Goal: Task Accomplishment & Management: Manage account settings

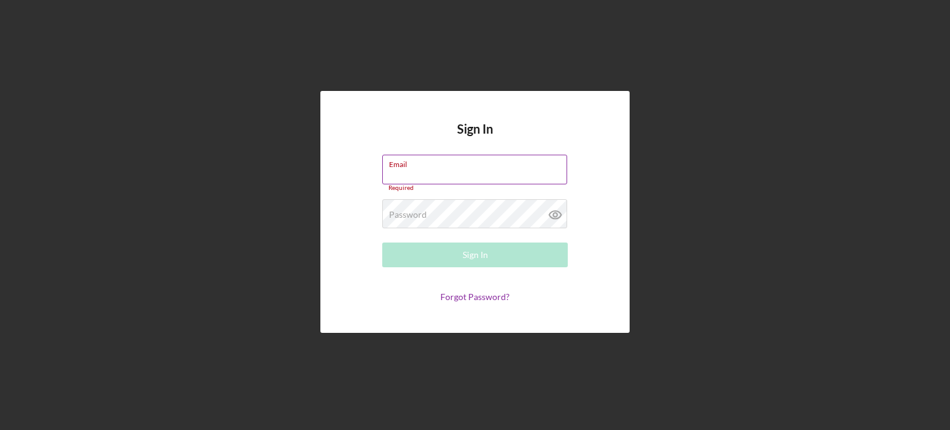
click at [500, 171] on div "Email Required" at bounding box center [475, 173] width 186 height 37
click at [490, 170] on input "Email" at bounding box center [474, 170] width 185 height 30
type input "juana@cicville.org"
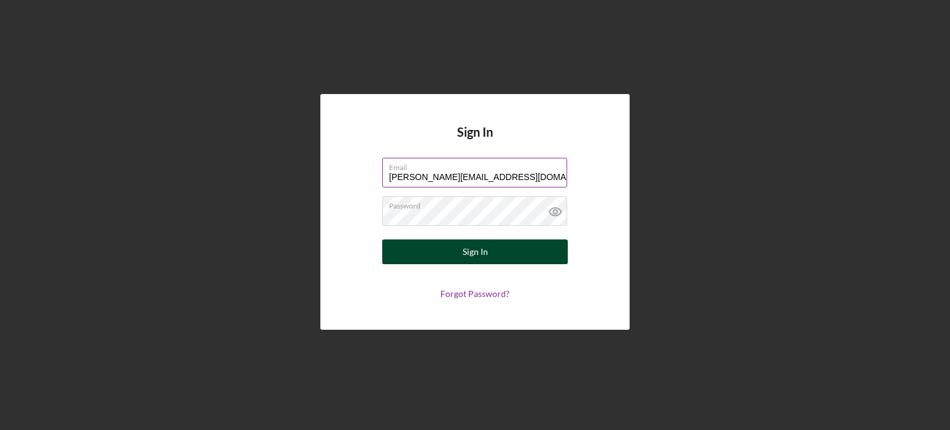
click at [462, 252] on button "Sign In" at bounding box center [475, 251] width 186 height 25
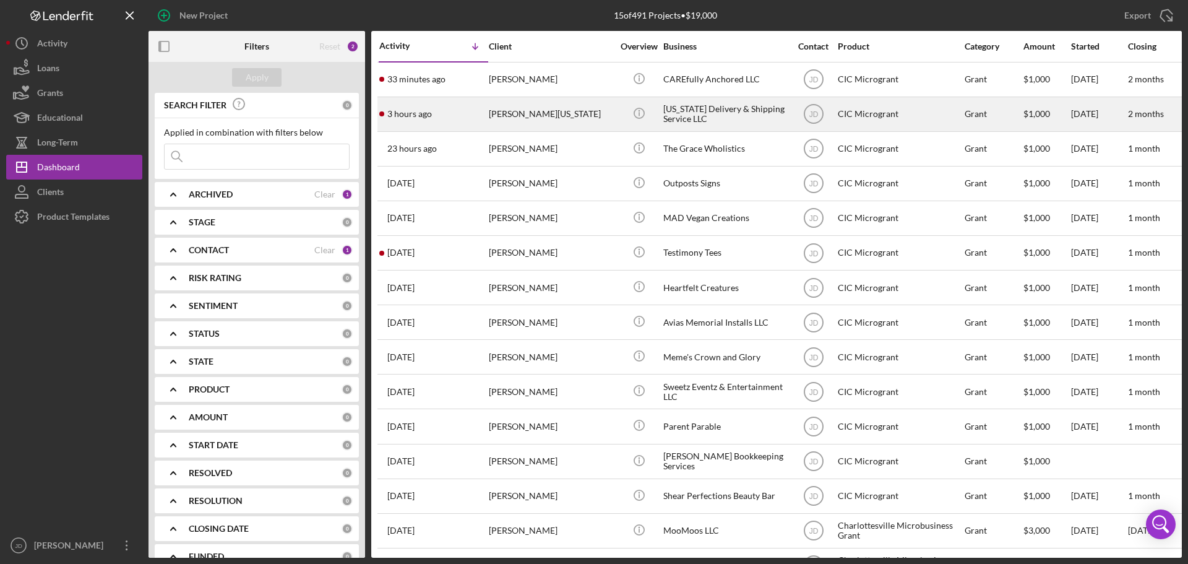
click at [565, 120] on div "[PERSON_NAME][US_STATE]" at bounding box center [551, 114] width 124 height 33
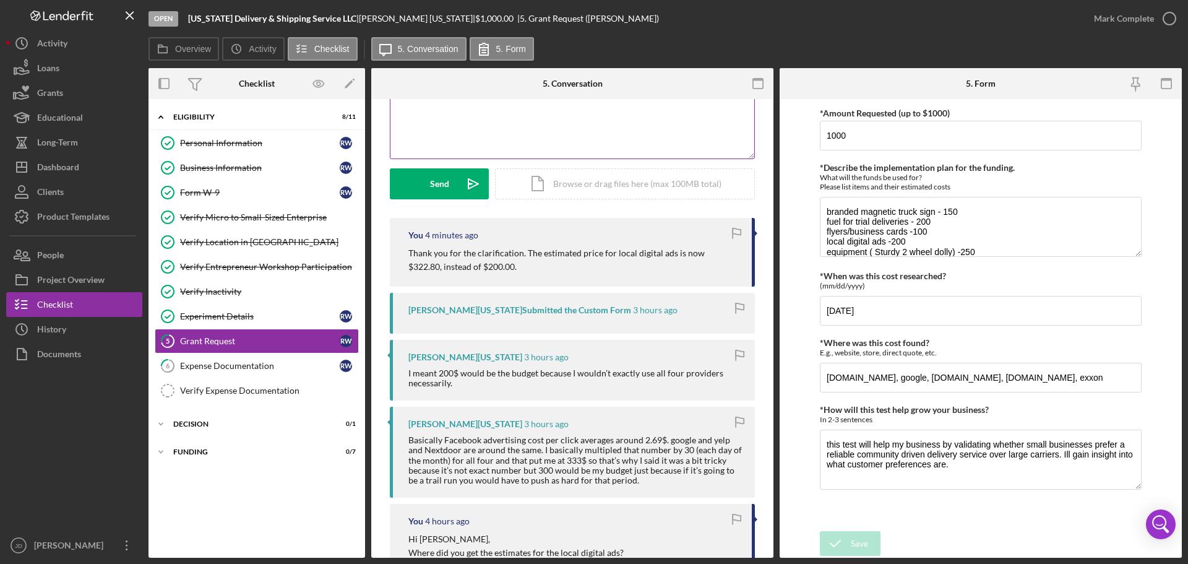
scroll to position [247, 0]
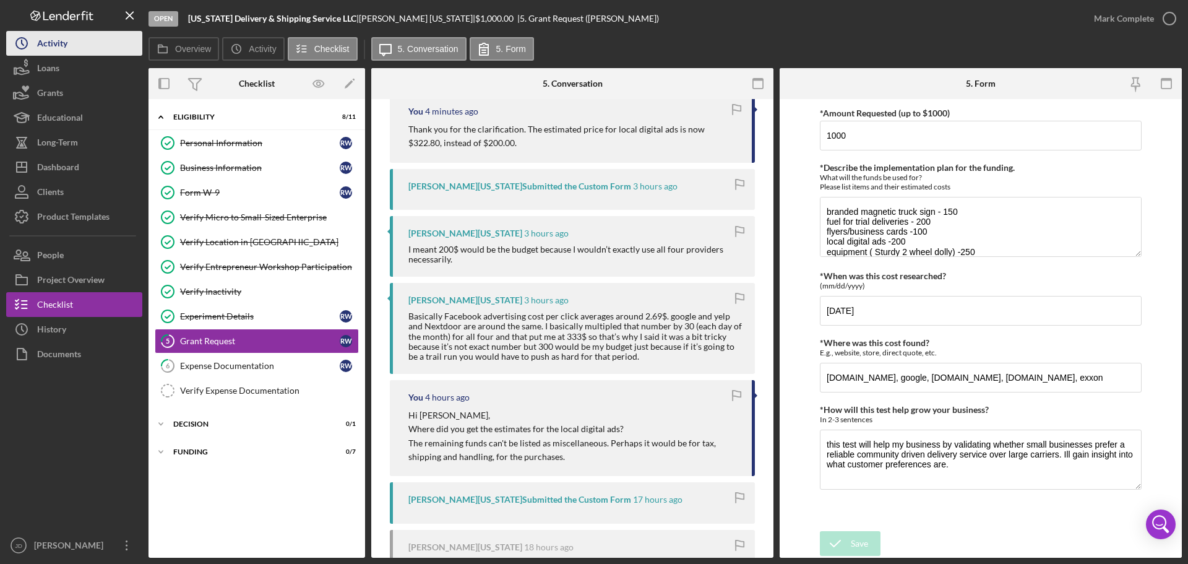
click at [48, 46] on div "Activity" at bounding box center [52, 45] width 30 height 28
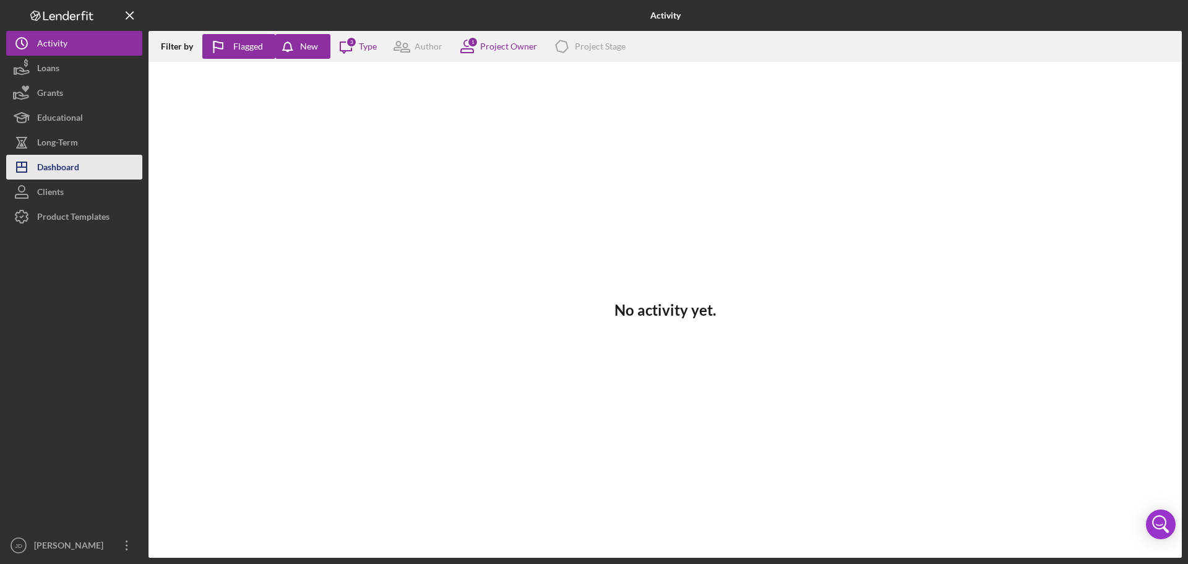
click at [71, 163] on div "Dashboard" at bounding box center [58, 169] width 42 height 28
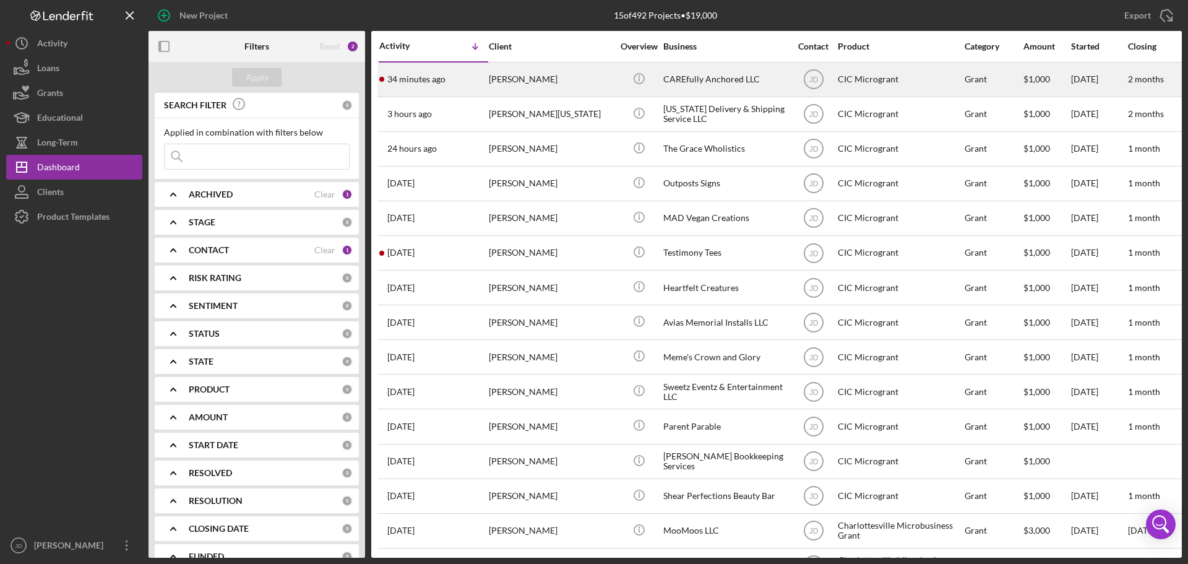
click at [501, 74] on div "[PERSON_NAME]" at bounding box center [551, 79] width 124 height 33
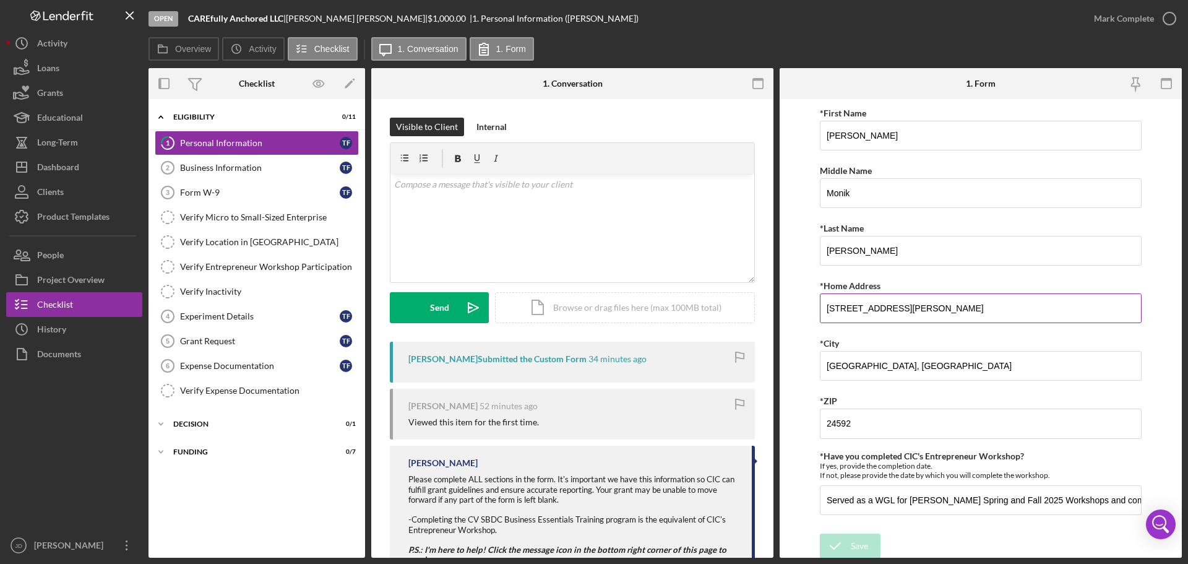
scroll to position [2, 0]
click at [950, 17] on icon "button" at bounding box center [1169, 18] width 31 height 31
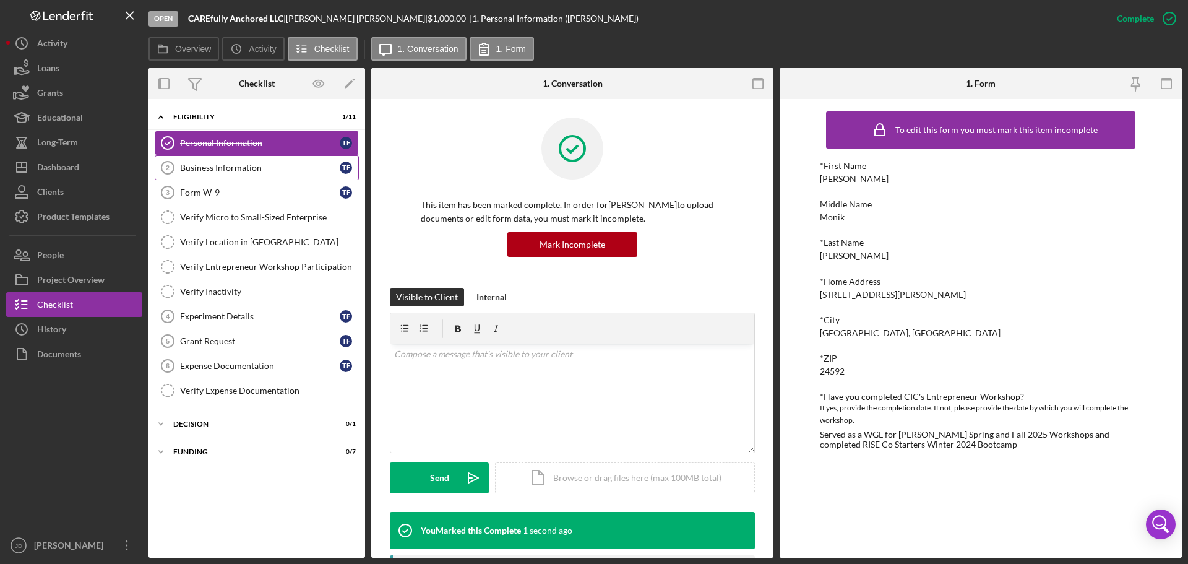
click at [221, 170] on div "Business Information" at bounding box center [260, 168] width 160 height 10
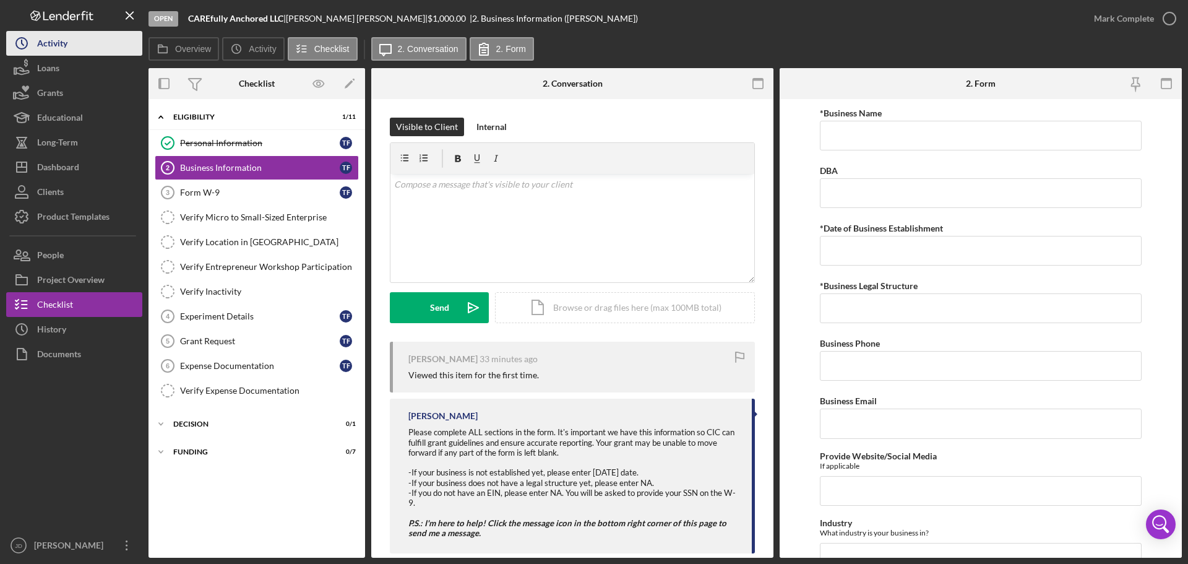
click at [40, 38] on div "Activity" at bounding box center [52, 45] width 30 height 28
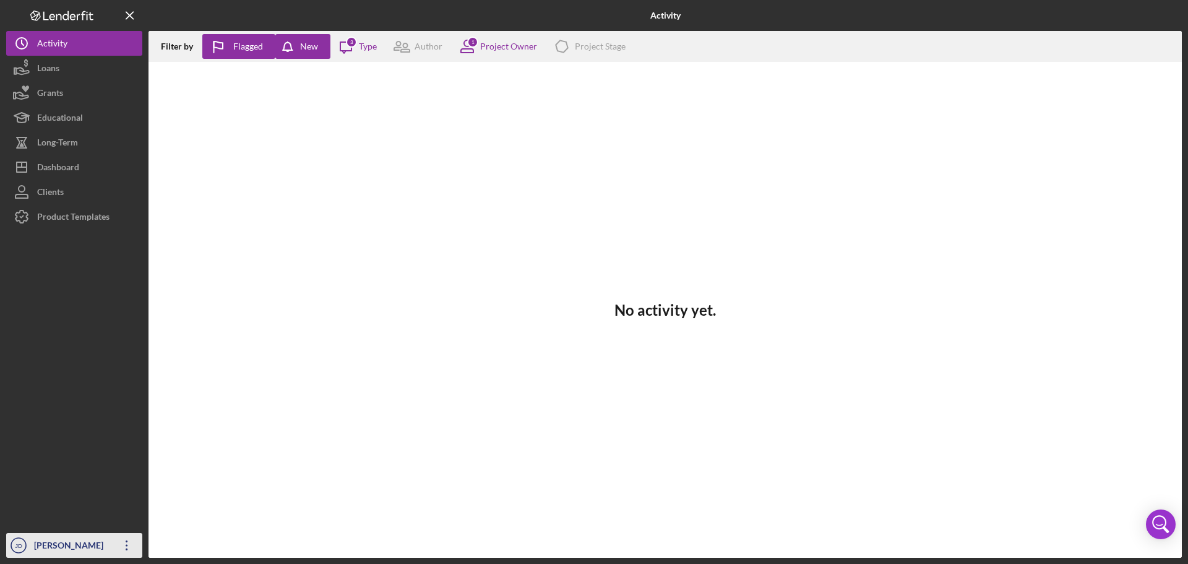
click at [126, 429] on icon "Icon/Overflow" at bounding box center [126, 545] width 31 height 31
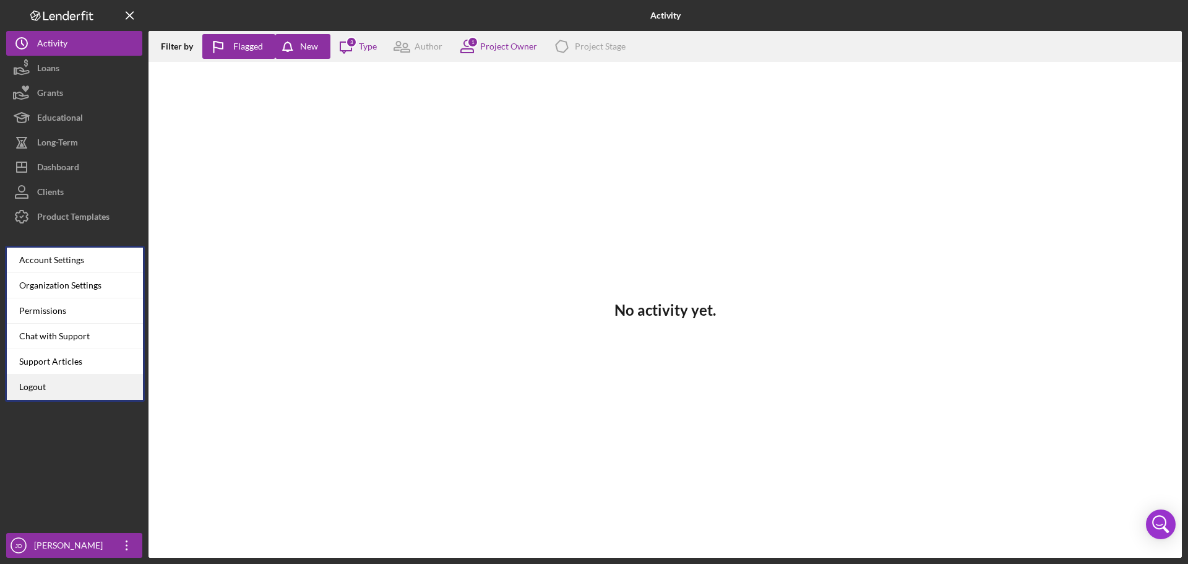
click at [53, 385] on link "Logout" at bounding box center [75, 386] width 136 height 25
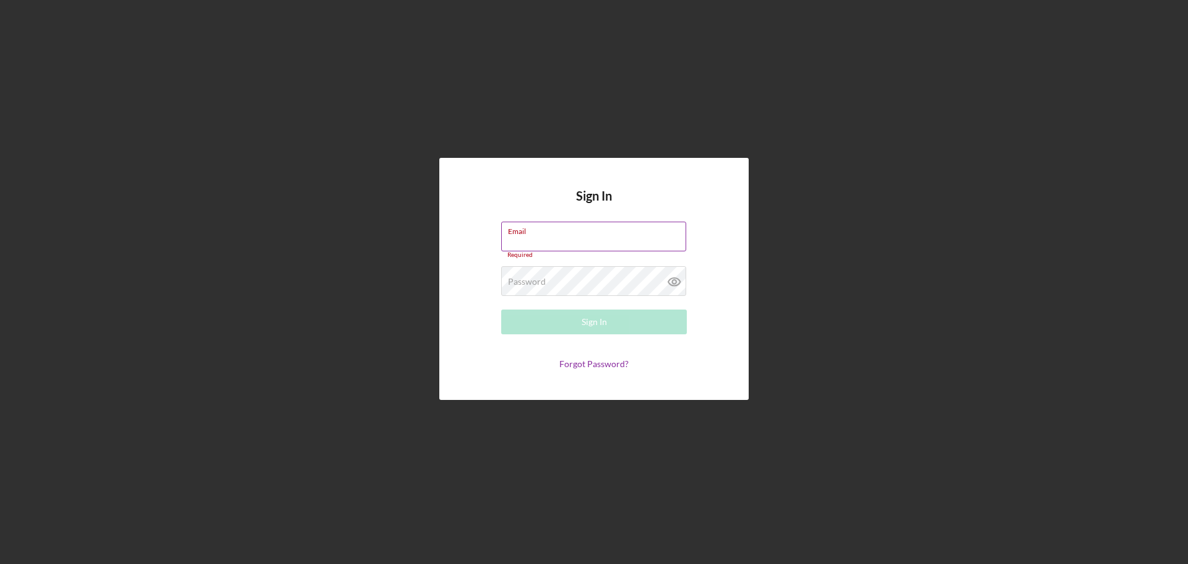
click at [541, 234] on label "Email" at bounding box center [597, 229] width 178 height 14
click at [541, 234] on input "Email" at bounding box center [593, 236] width 185 height 30
type input "juana@cicville.org"
click at [522, 274] on label "Password" at bounding box center [527, 275] width 38 height 10
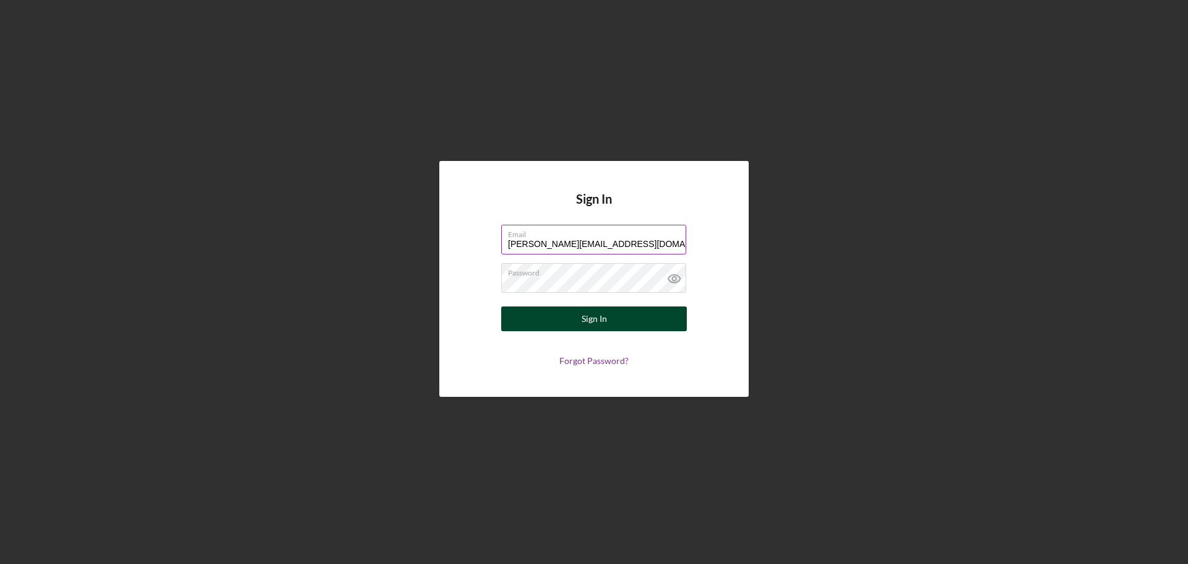
click at [572, 316] on button "Sign In" at bounding box center [594, 318] width 186 height 25
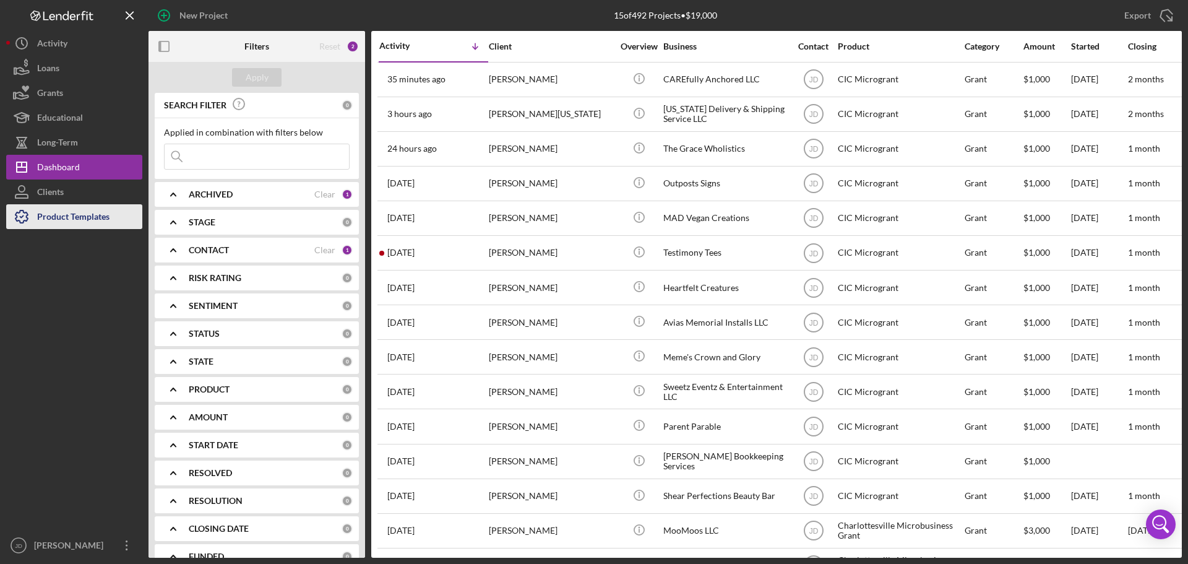
click at [63, 212] on div "Product Templates" at bounding box center [73, 218] width 72 height 28
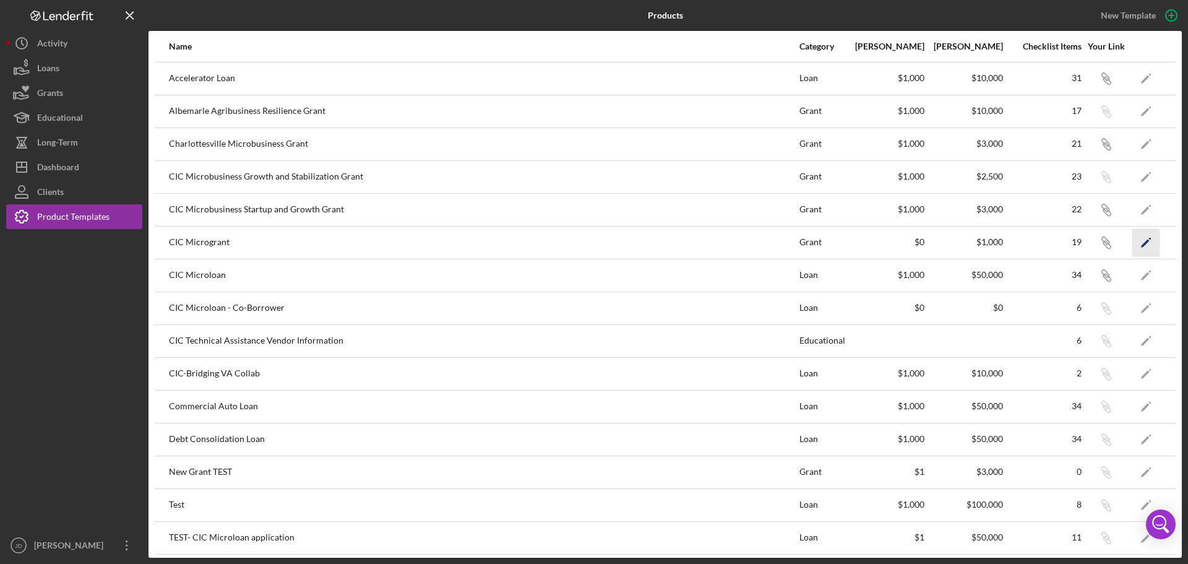
click at [950, 243] on icon "Icon/Edit" at bounding box center [1146, 242] width 28 height 28
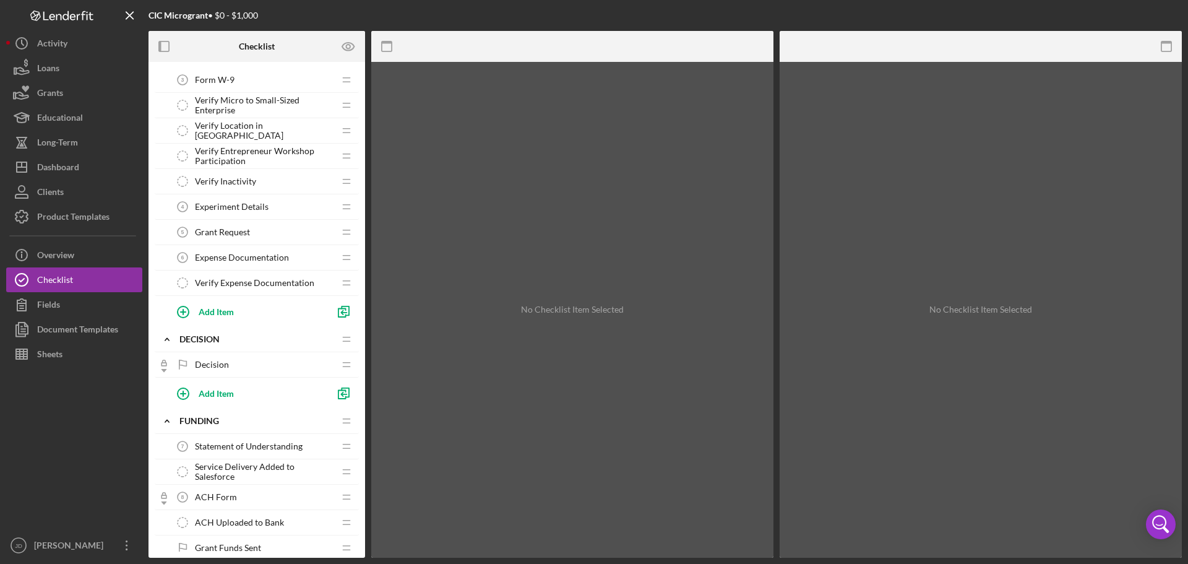
scroll to position [124, 0]
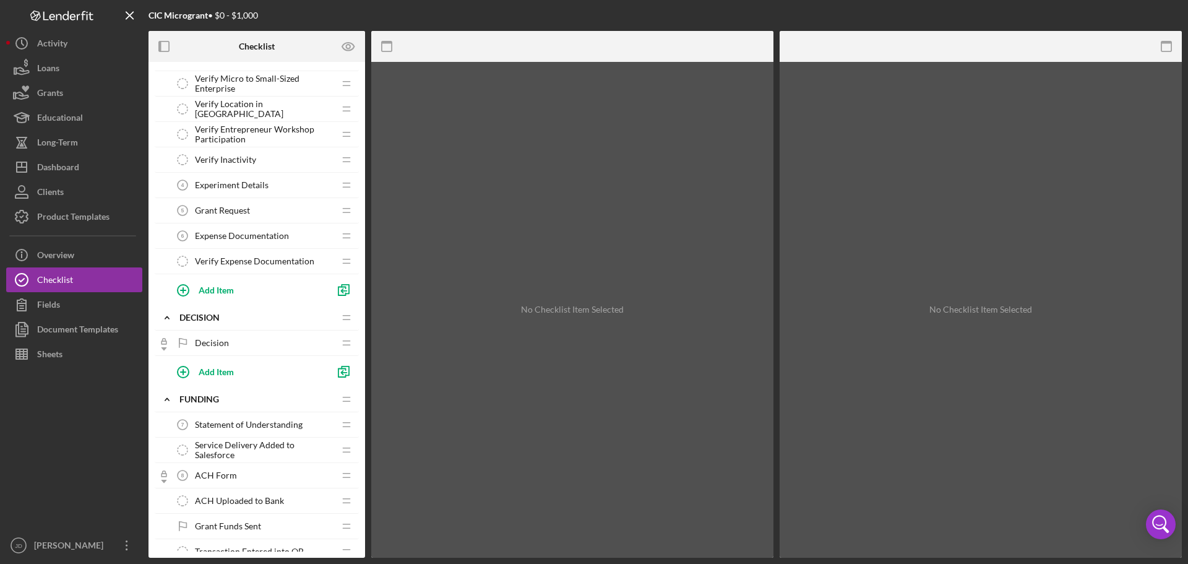
click at [249, 428] on span "Statement of Understanding" at bounding box center [249, 424] width 108 height 10
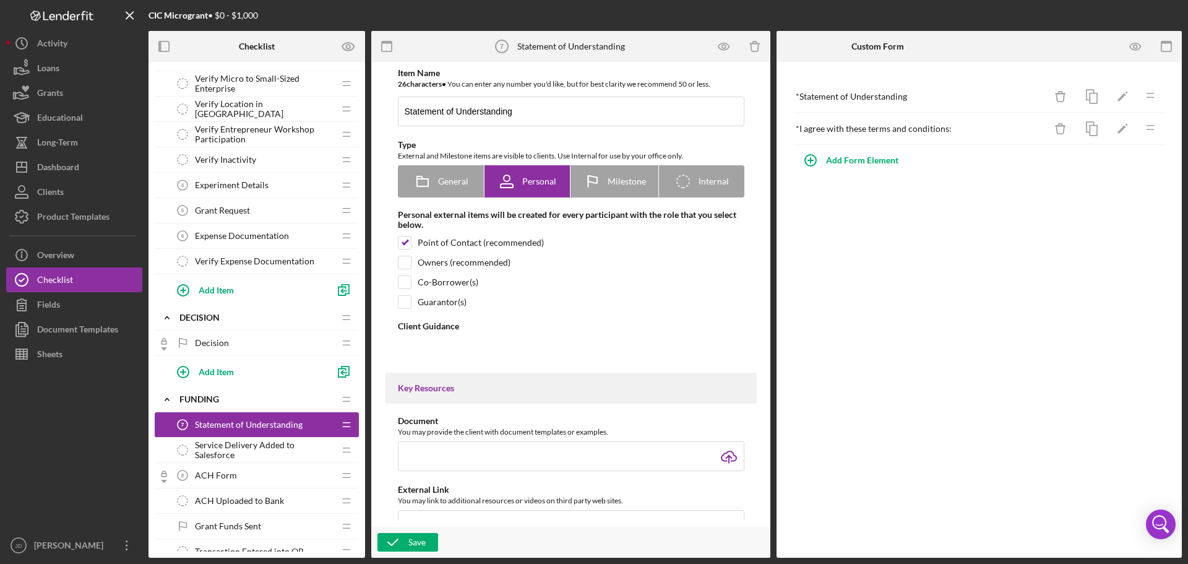
type textarea "<div><span style="font-size: 10pt;">Please acknowledge the following terms by e…"
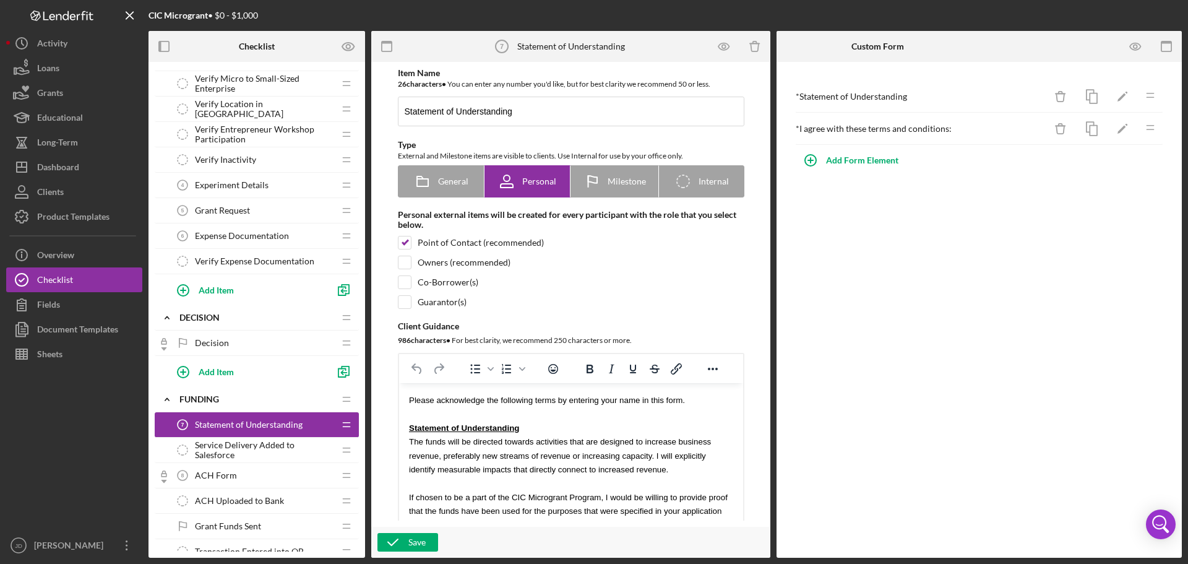
scroll to position [62, 0]
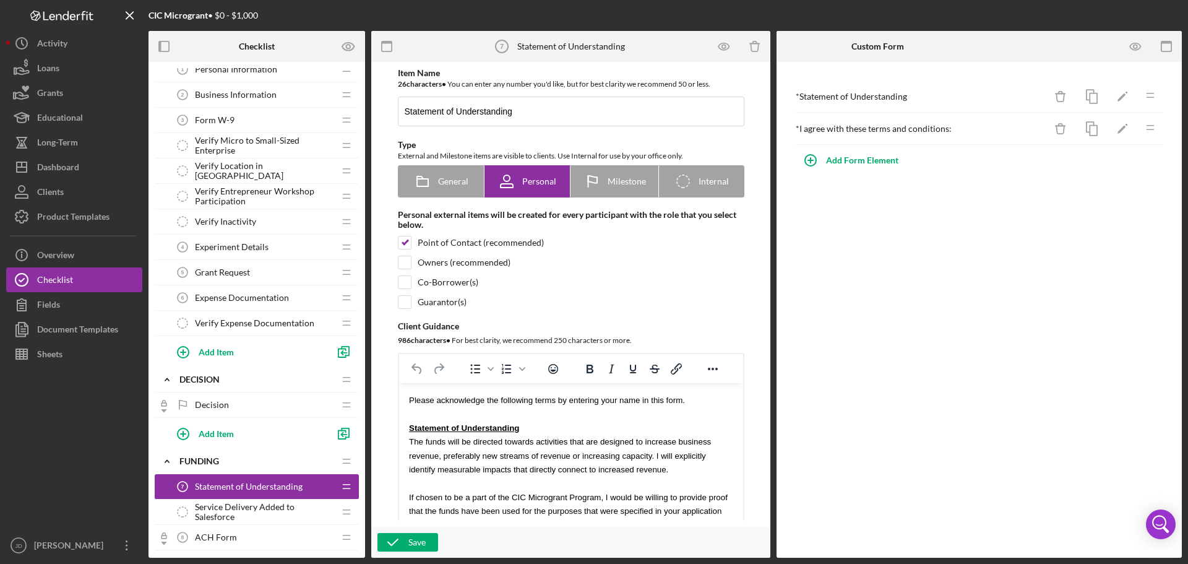
click at [228, 296] on span "Expense Documentation" at bounding box center [242, 298] width 94 height 10
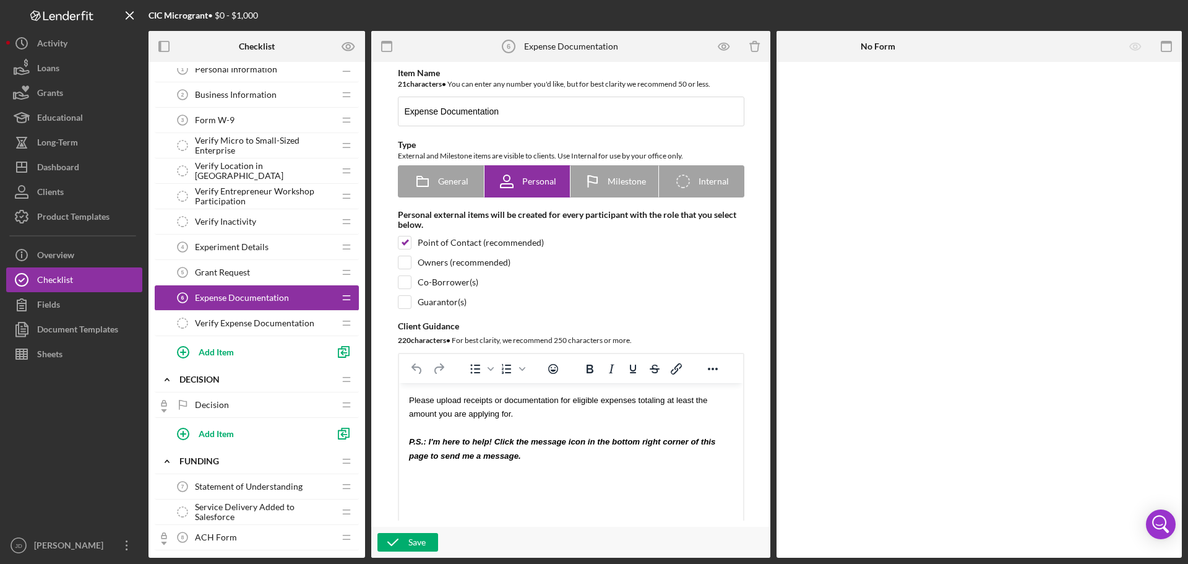
click at [223, 271] on span "Grant Request" at bounding box center [222, 272] width 55 height 10
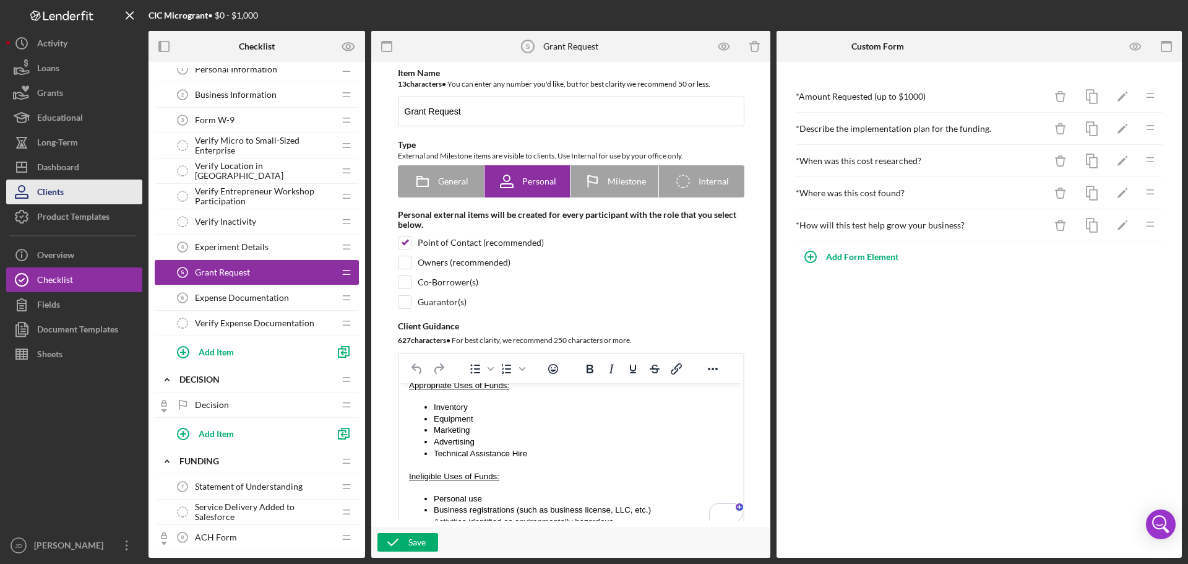
click at [56, 191] on div "Clients" at bounding box center [50, 193] width 27 height 28
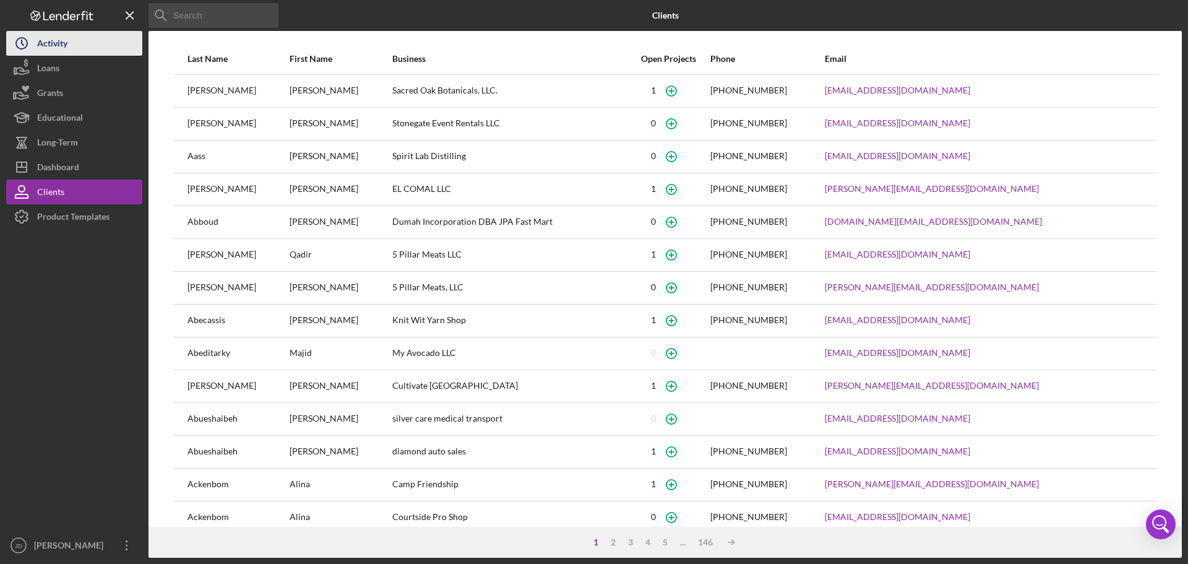
click at [47, 35] on div "Activity" at bounding box center [52, 45] width 30 height 28
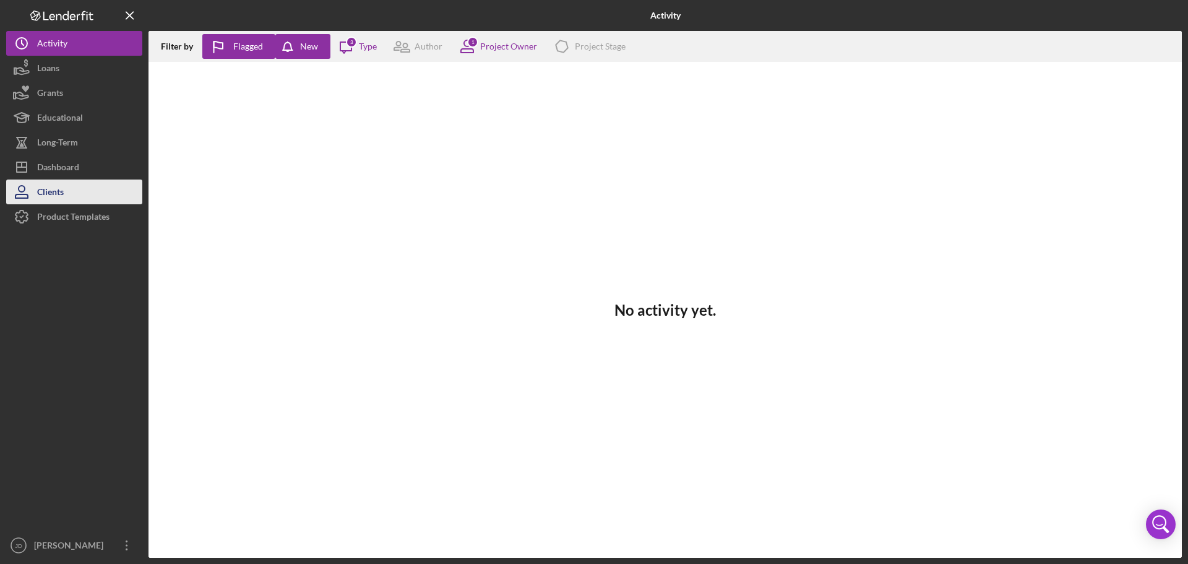
click at [58, 191] on div "Clients" at bounding box center [50, 193] width 27 height 28
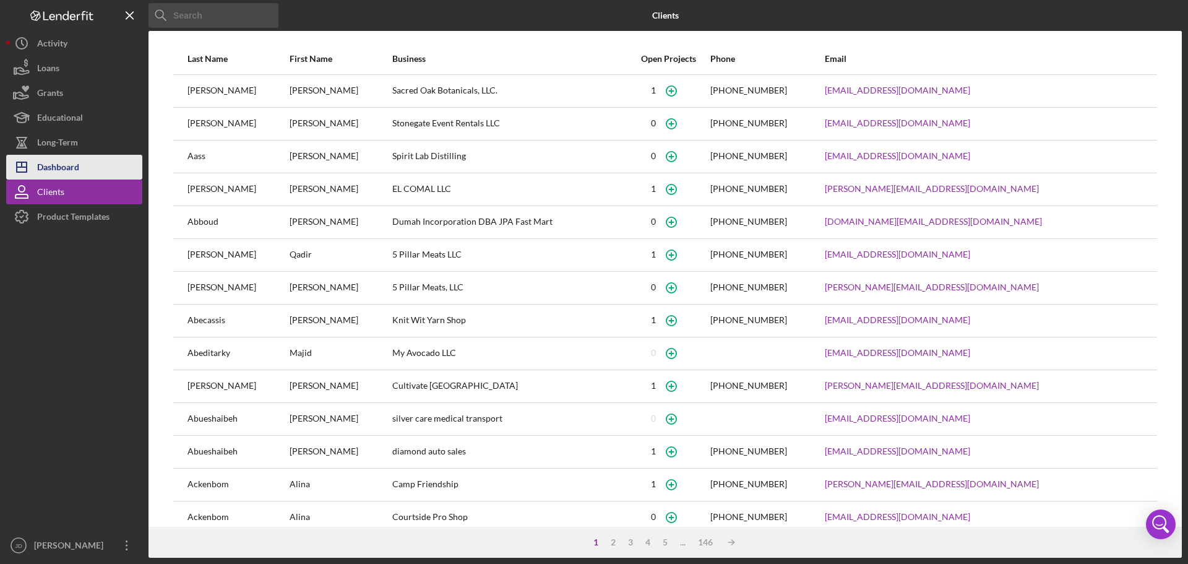
click at [58, 171] on div "Dashboard" at bounding box center [58, 169] width 42 height 28
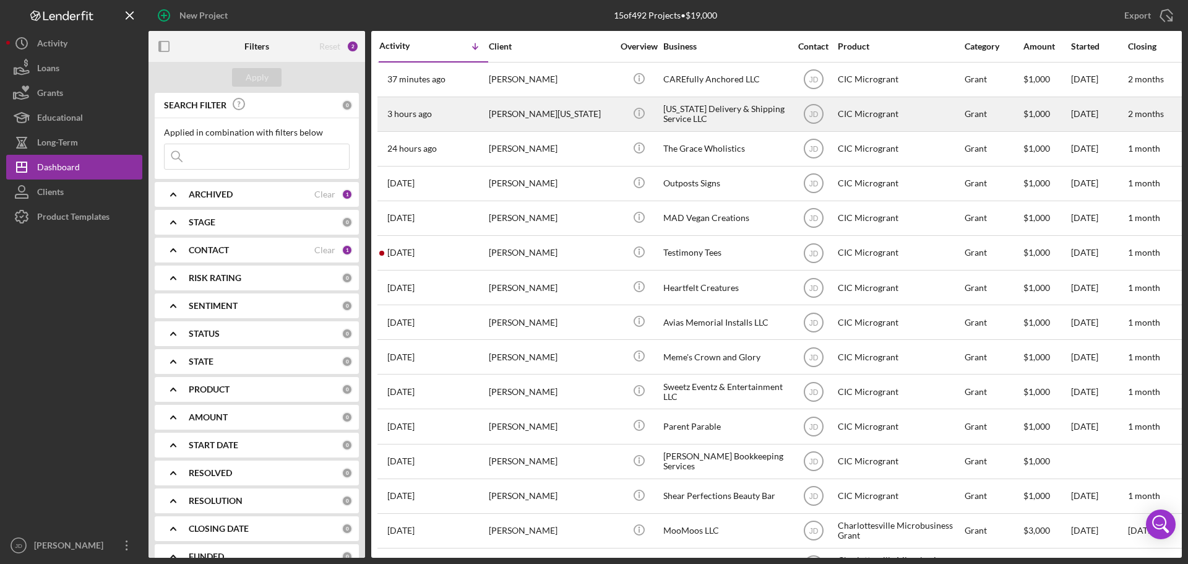
click at [539, 113] on div "[PERSON_NAME][US_STATE]" at bounding box center [551, 114] width 124 height 33
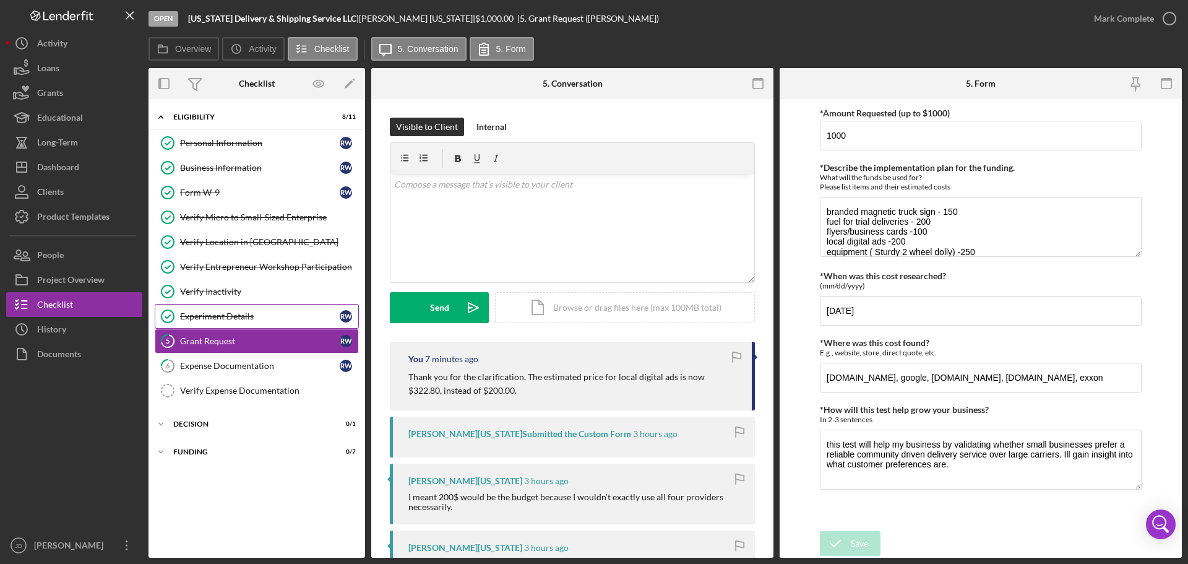
click at [212, 317] on div "Experiment Details" at bounding box center [260, 316] width 160 height 10
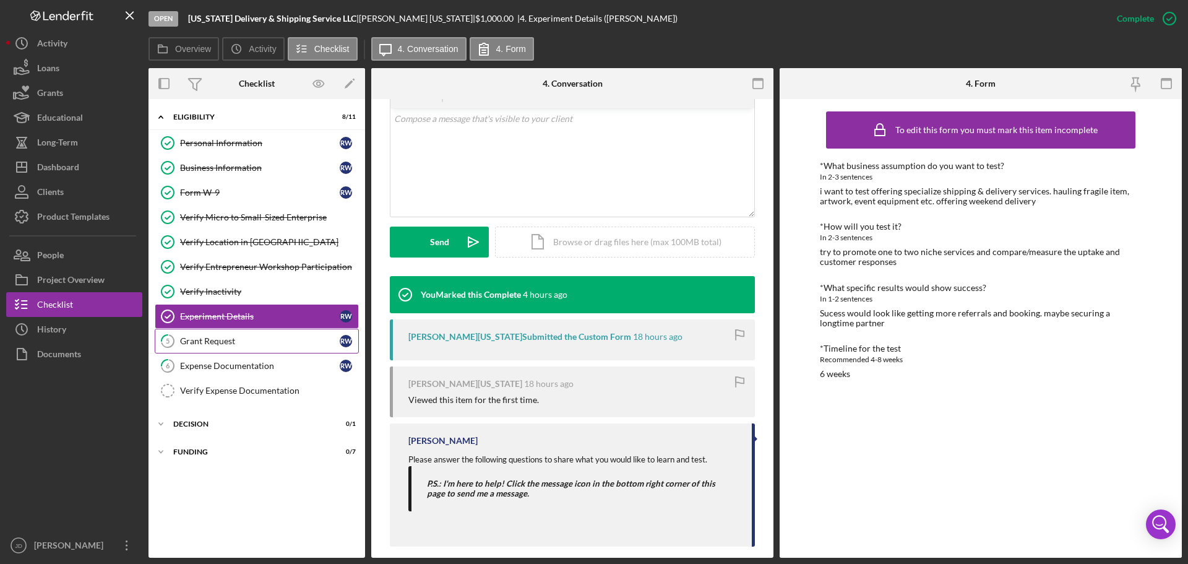
click at [210, 340] on div "Grant Request" at bounding box center [260, 341] width 160 height 10
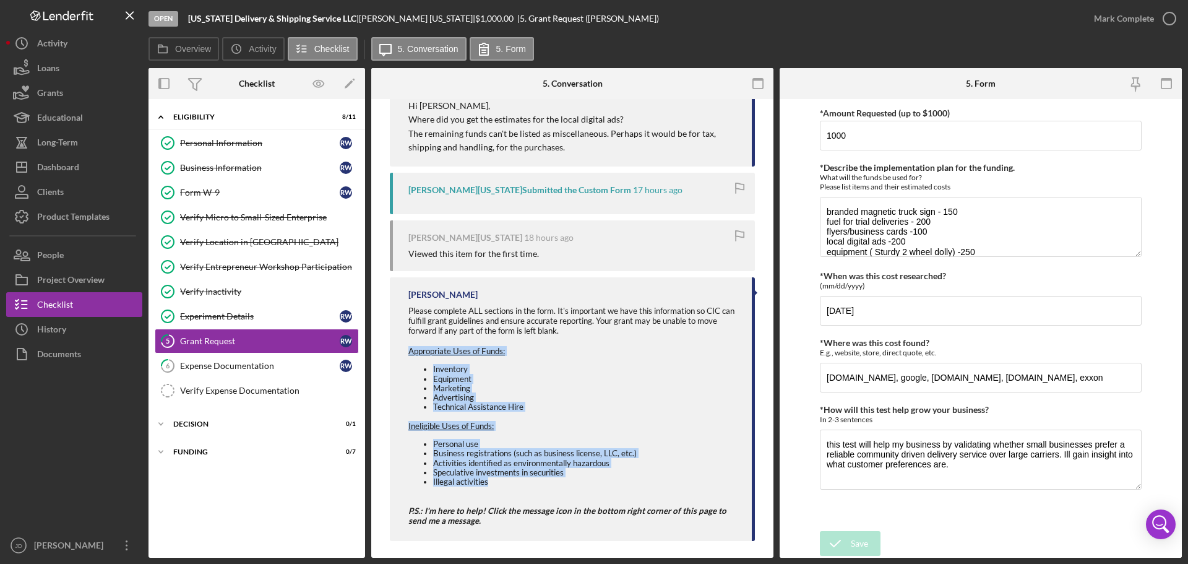
drag, startPoint x: 406, startPoint y: 351, endPoint x: 557, endPoint y: 481, distance: 199.6
click at [557, 429] on div "Juana Dent Please complete ALL sections in the form. It's important we have thi…" at bounding box center [572, 409] width 365 height 264
copy div "Appropriate Uses of Funds: Inventory Equipment Marketing Advertising Technical …"
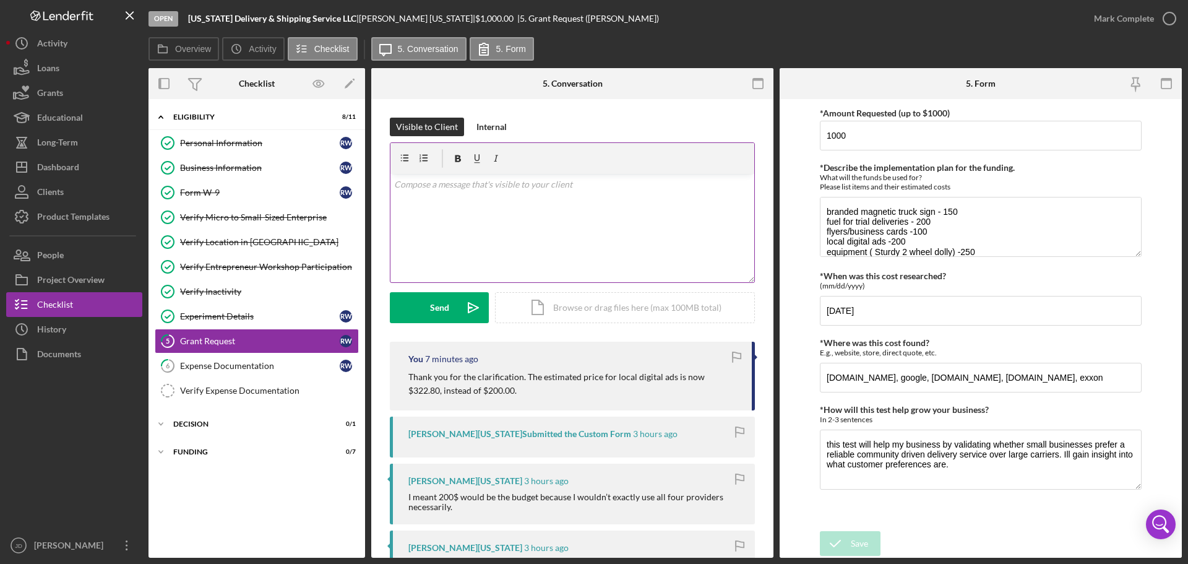
click at [624, 191] on p at bounding box center [572, 185] width 357 height 14
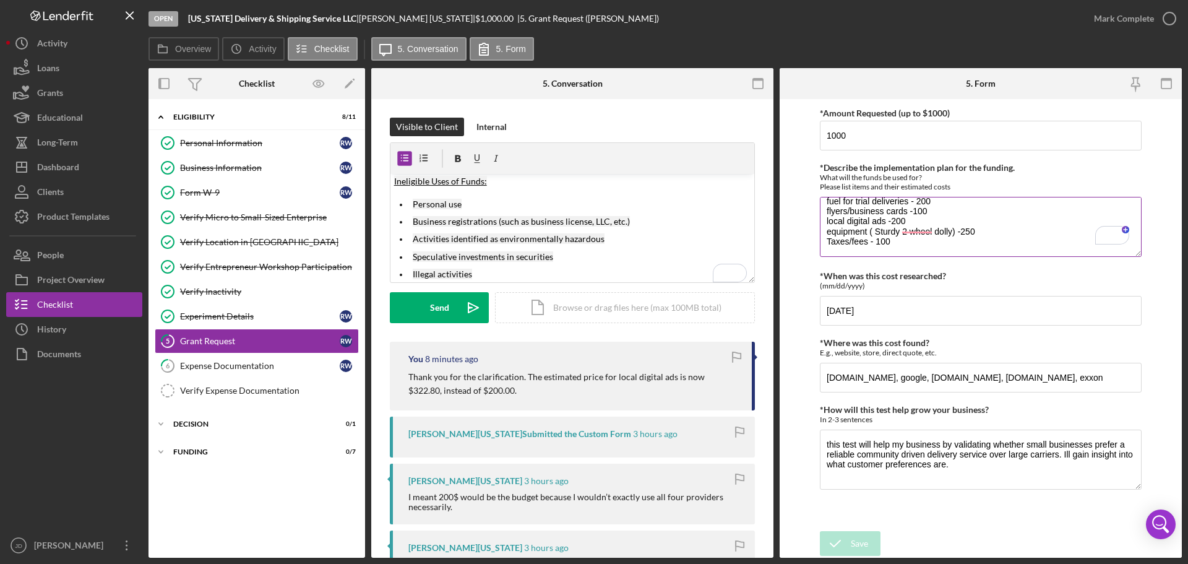
scroll to position [25, 0]
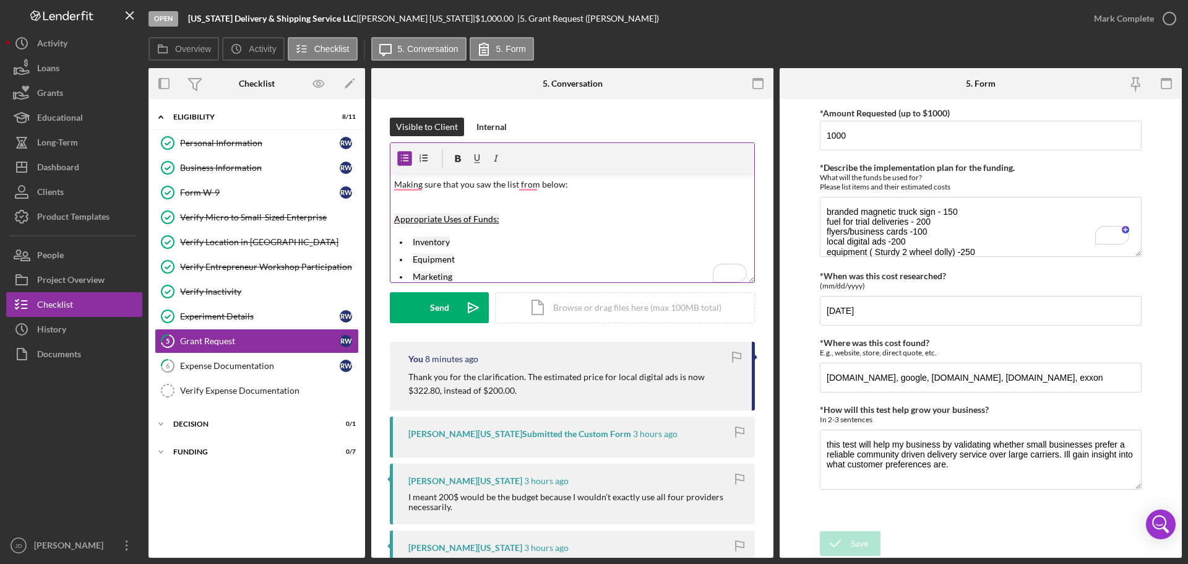
click at [580, 184] on p "Making sure that you saw the list from below:" at bounding box center [572, 185] width 357 height 14
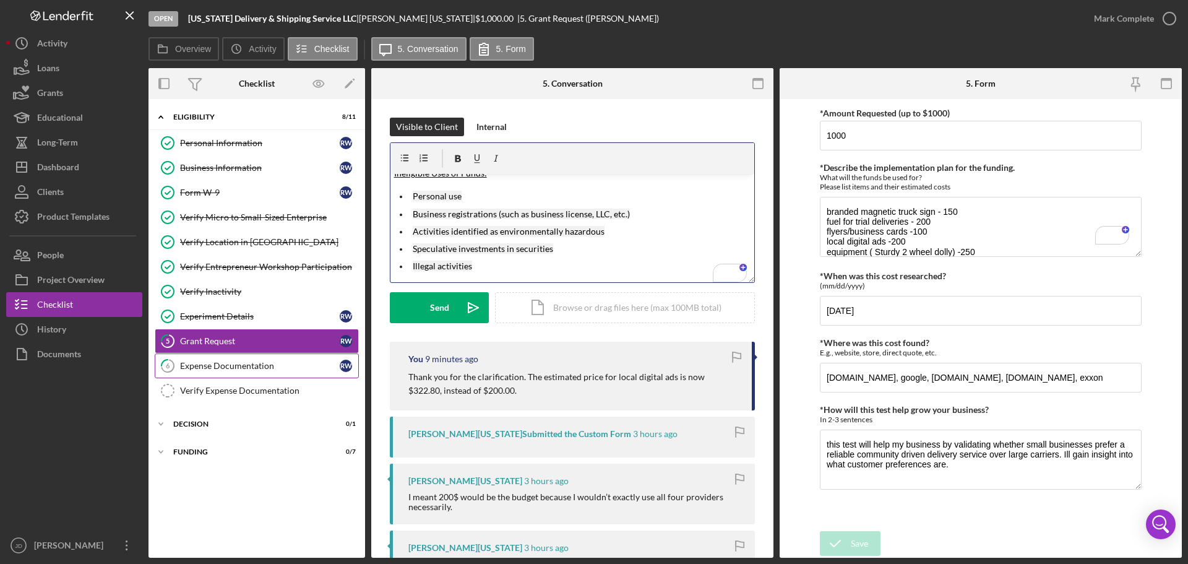
click at [206, 371] on div "Expense Documentation" at bounding box center [260, 366] width 160 height 10
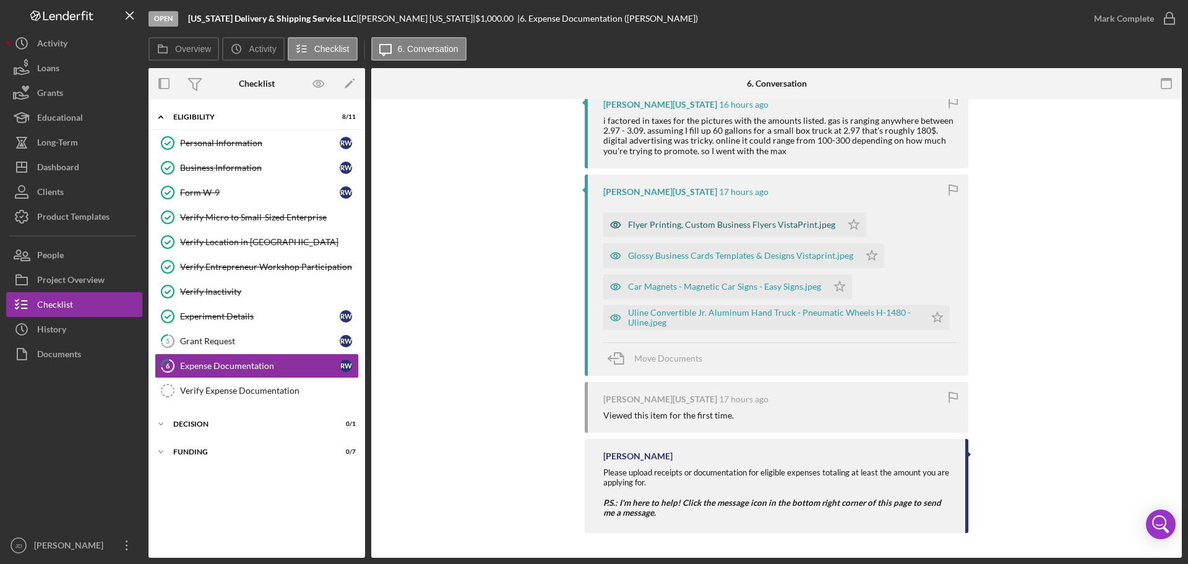
click at [653, 225] on div "Flyer Printing, Custom Business Flyers VistaPrint.jpeg" at bounding box center [731, 225] width 207 height 10
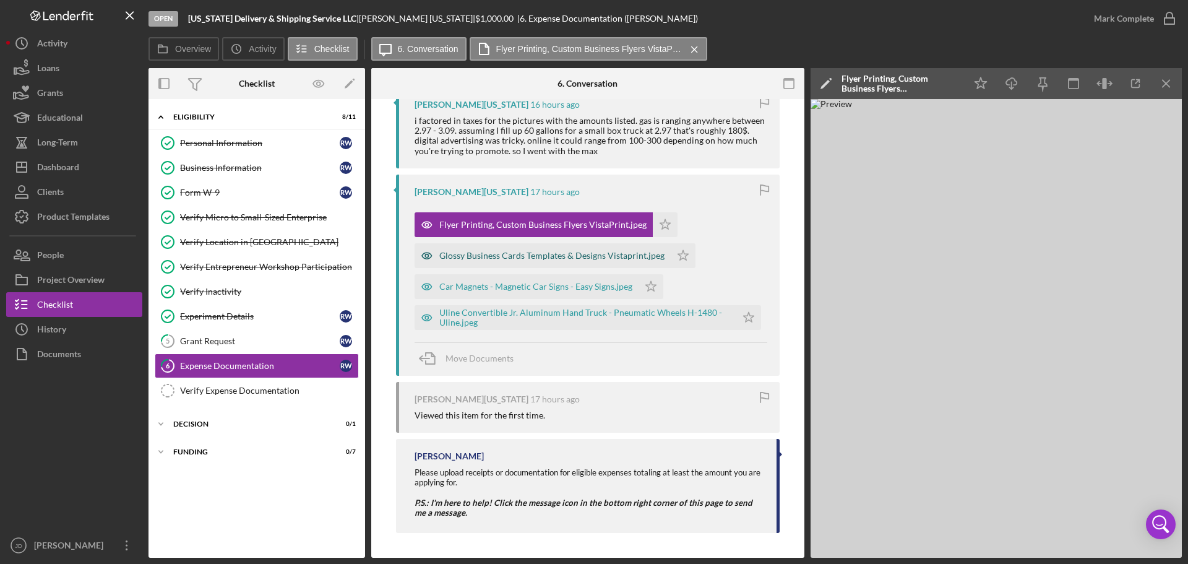
click at [599, 260] on div "Glossy Business Cards Templates & Designs Vistaprint.jpeg" at bounding box center [543, 255] width 256 height 25
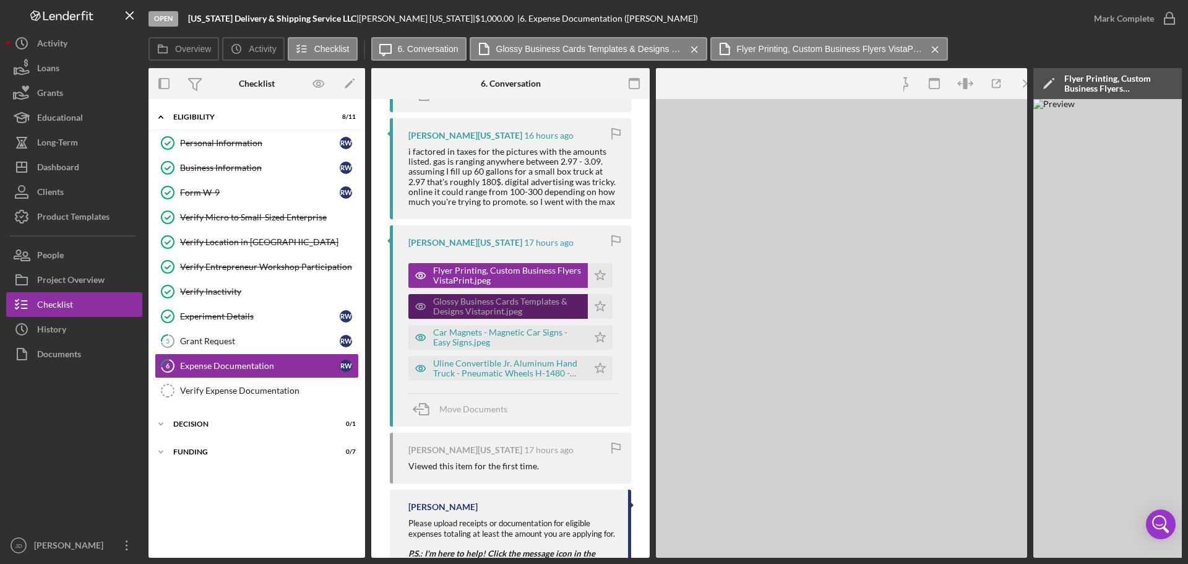
scroll to position [400, 0]
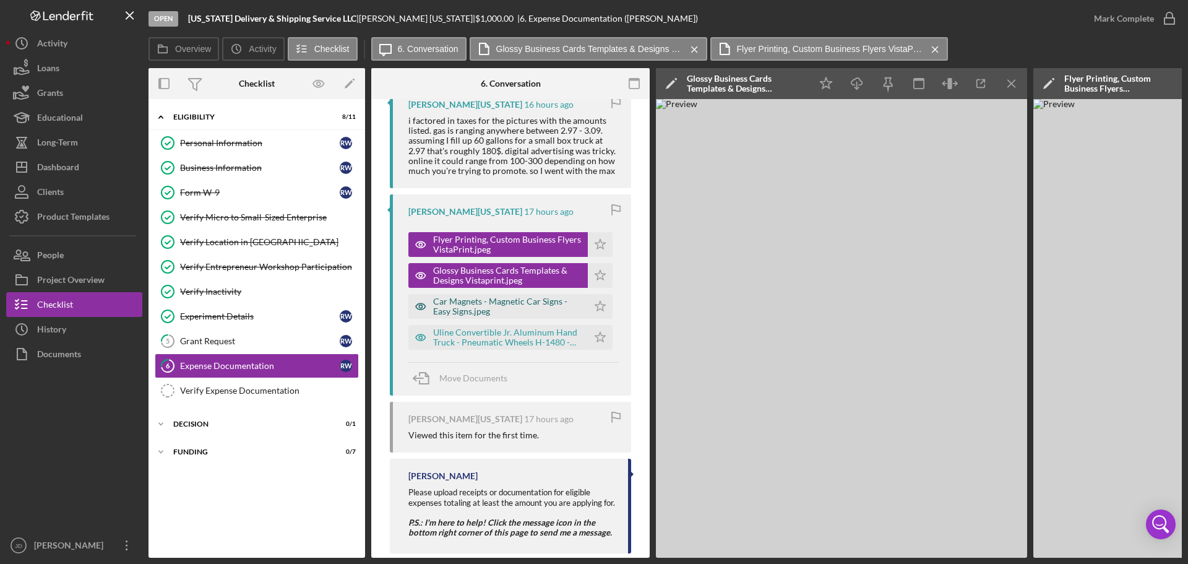
click at [486, 309] on div "Car Magnets - Magnetic Car Signs - Easy Signs.jpeg" at bounding box center [507, 306] width 148 height 20
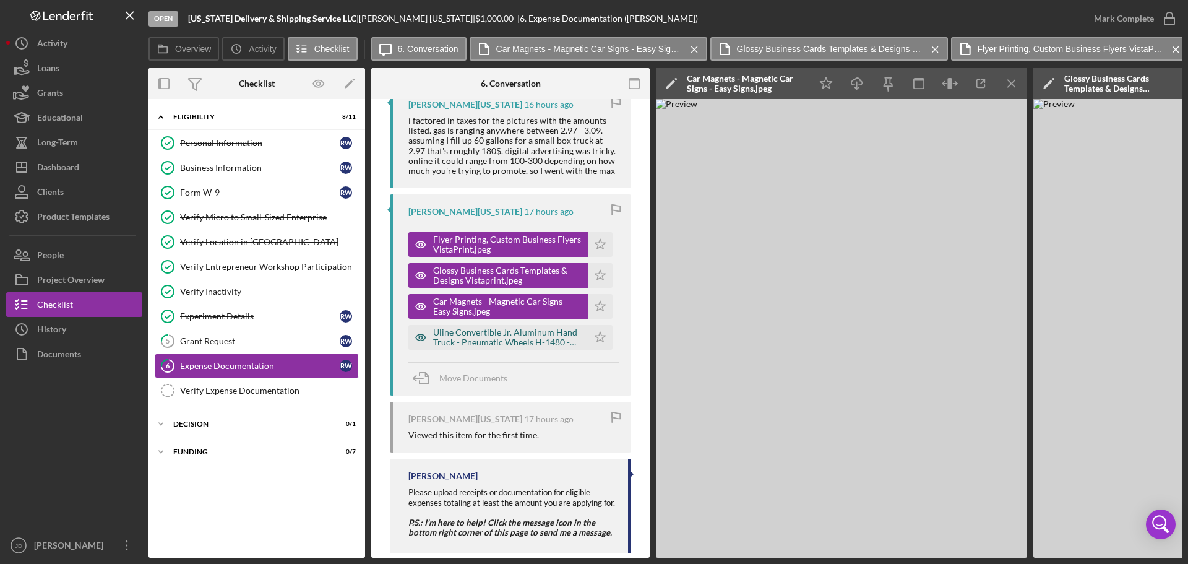
click at [529, 340] on div "Uline Convertible Jr. Aluminum Hand Truck - Pneumatic Wheels H-1480 - Uline.jpeg" at bounding box center [507, 337] width 148 height 20
click at [189, 340] on div "Grant Request" at bounding box center [260, 341] width 160 height 10
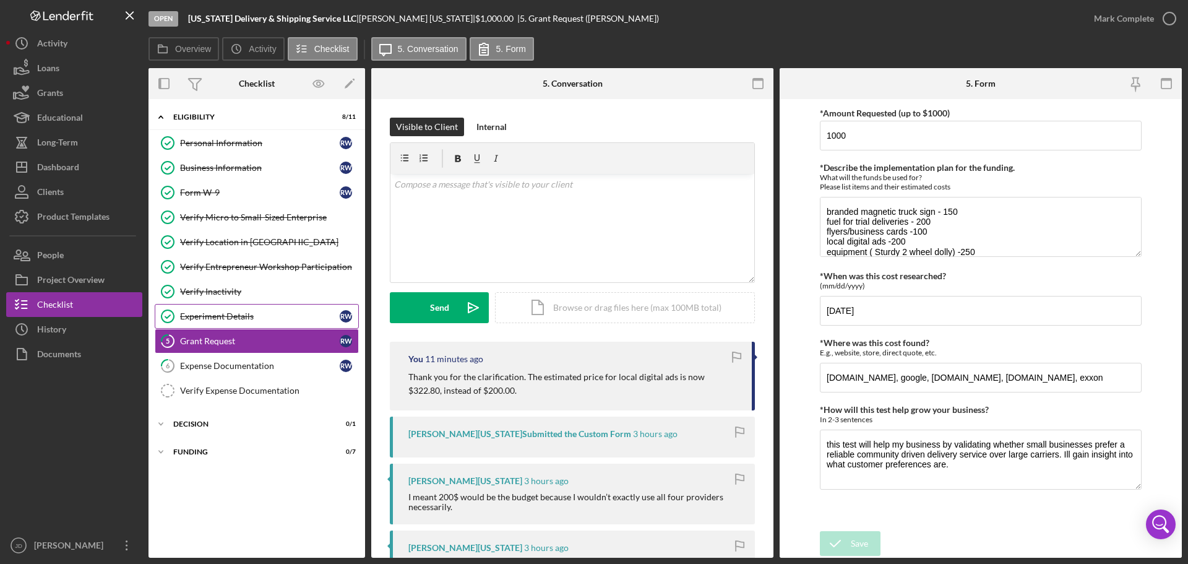
click at [226, 313] on div "Experiment Details" at bounding box center [260, 316] width 160 height 10
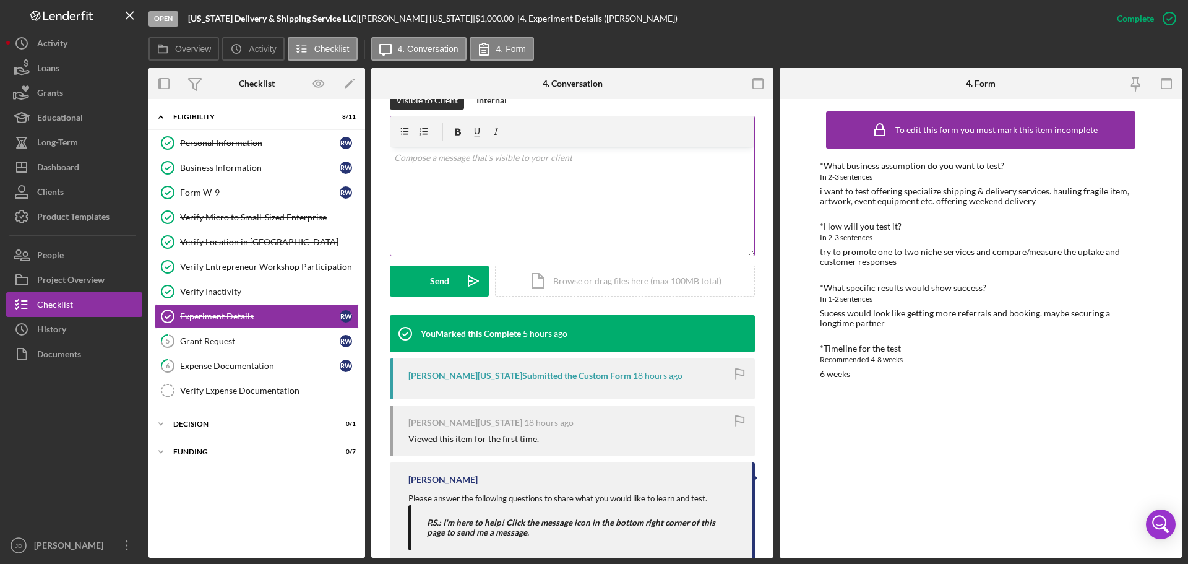
scroll to position [249, 0]
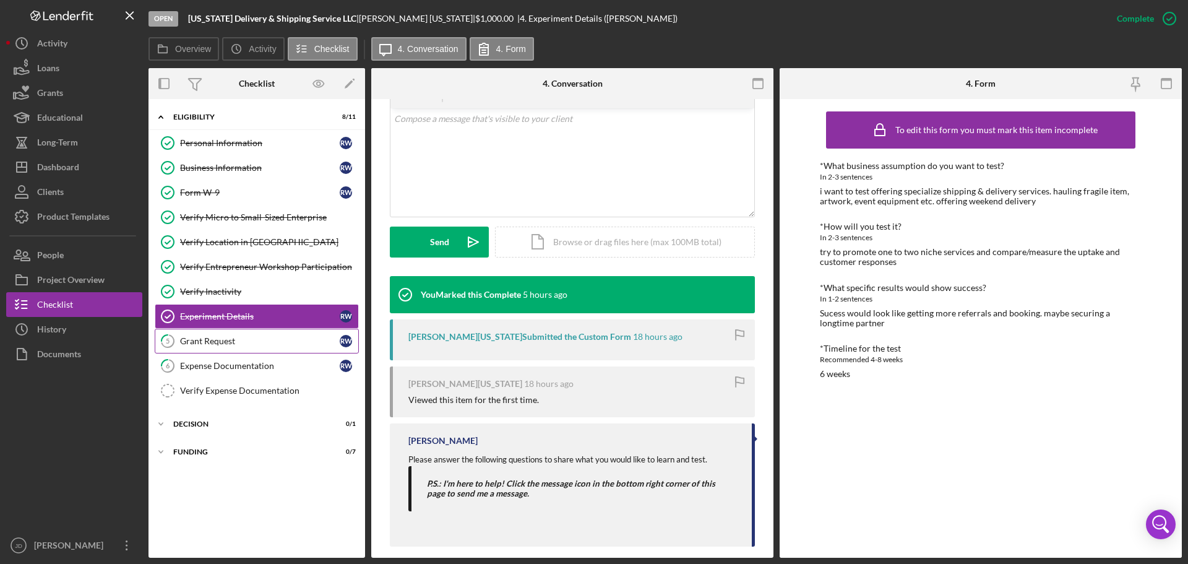
click at [188, 337] on div "Grant Request" at bounding box center [260, 341] width 160 height 10
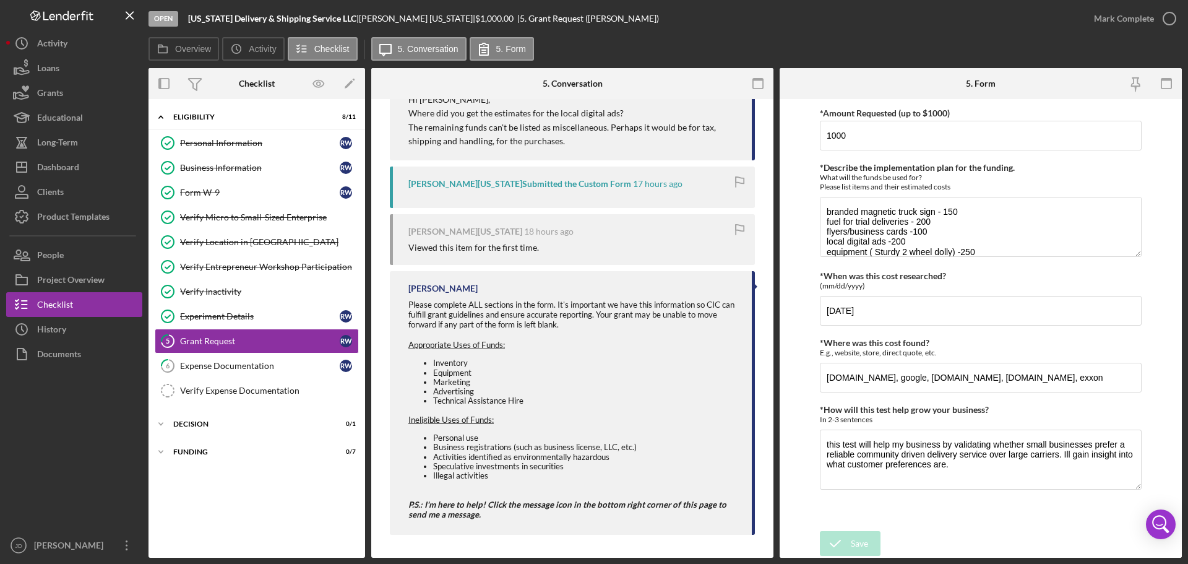
scroll to position [565, 0]
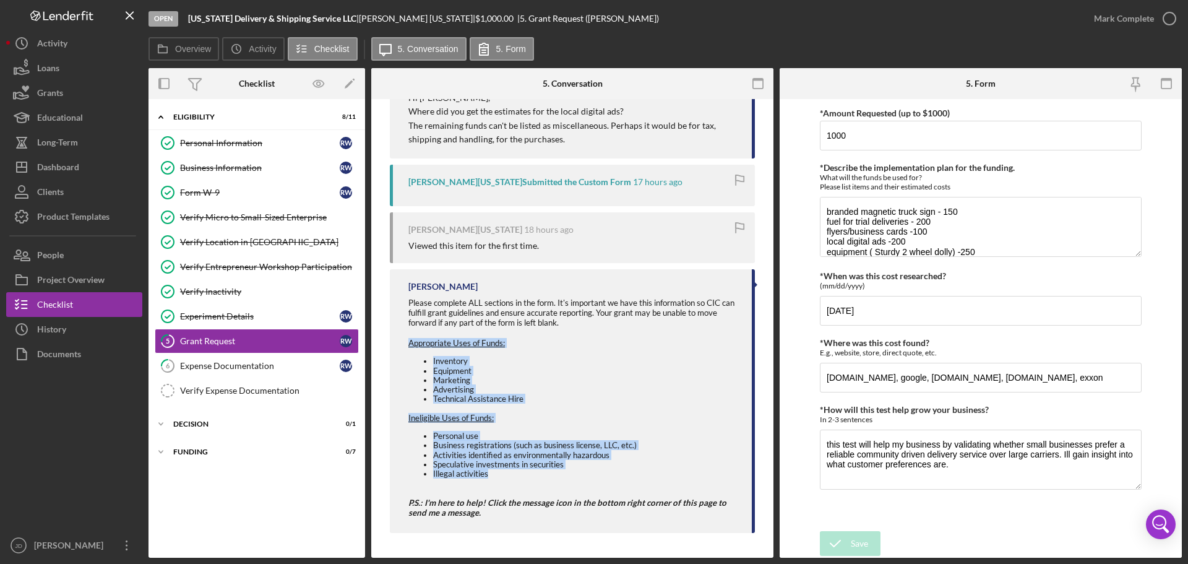
drag, startPoint x: 406, startPoint y: 342, endPoint x: 522, endPoint y: 474, distance: 175.8
click at [522, 429] on div "Juana Dent Please complete ALL sections in the form. It's important we have thi…" at bounding box center [572, 401] width 365 height 264
copy div "Appropriate Uses of Funds: Inventory Equipment Marketing Advertising Technical …"
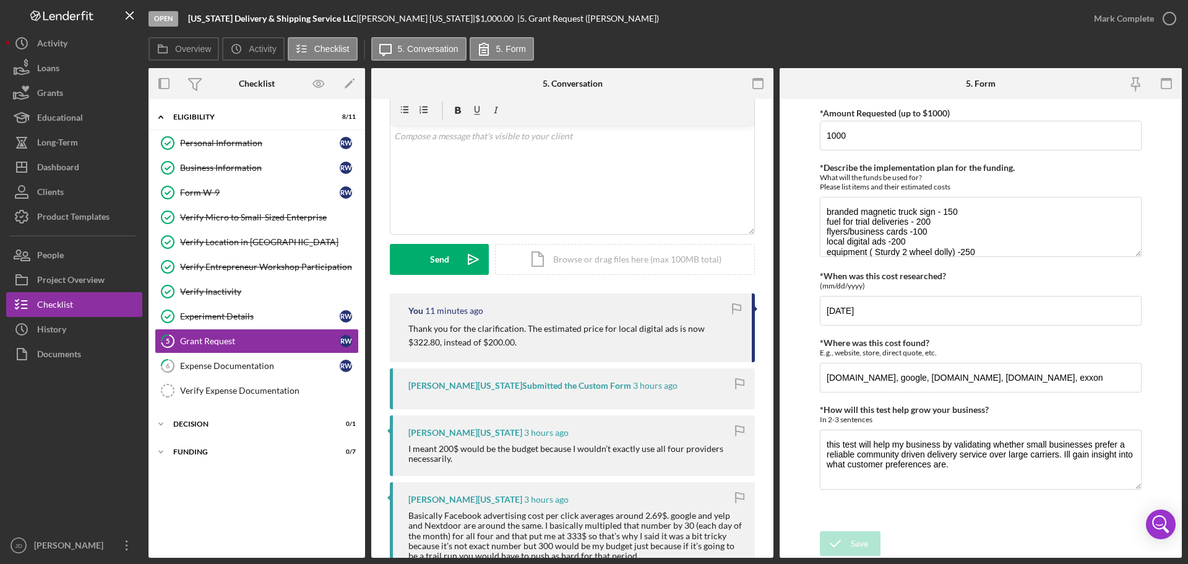
scroll to position [0, 0]
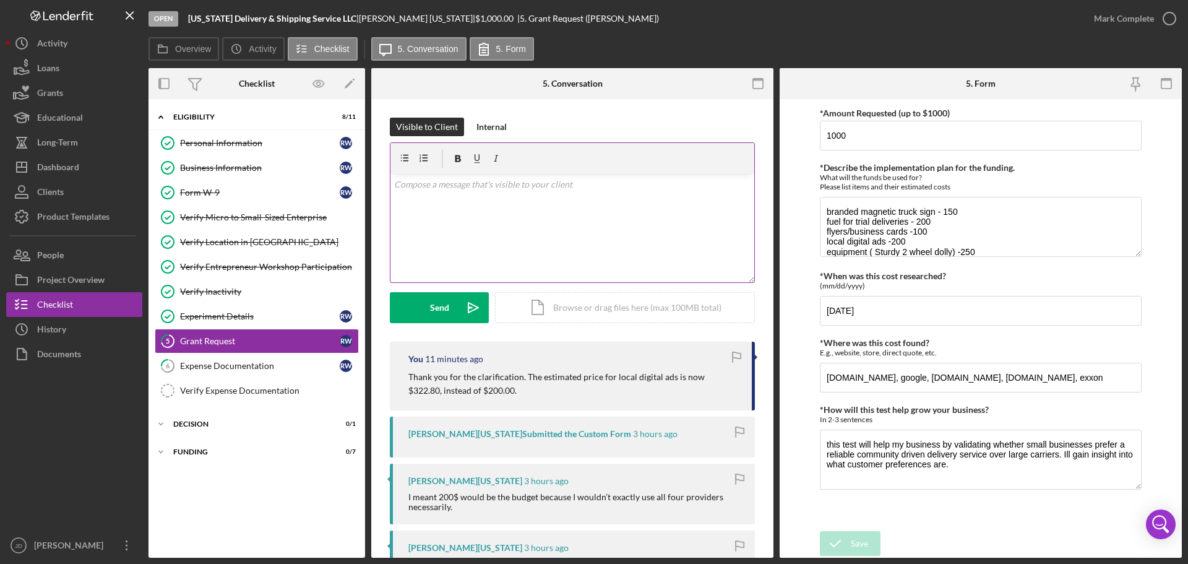
click at [587, 184] on p at bounding box center [572, 185] width 357 height 14
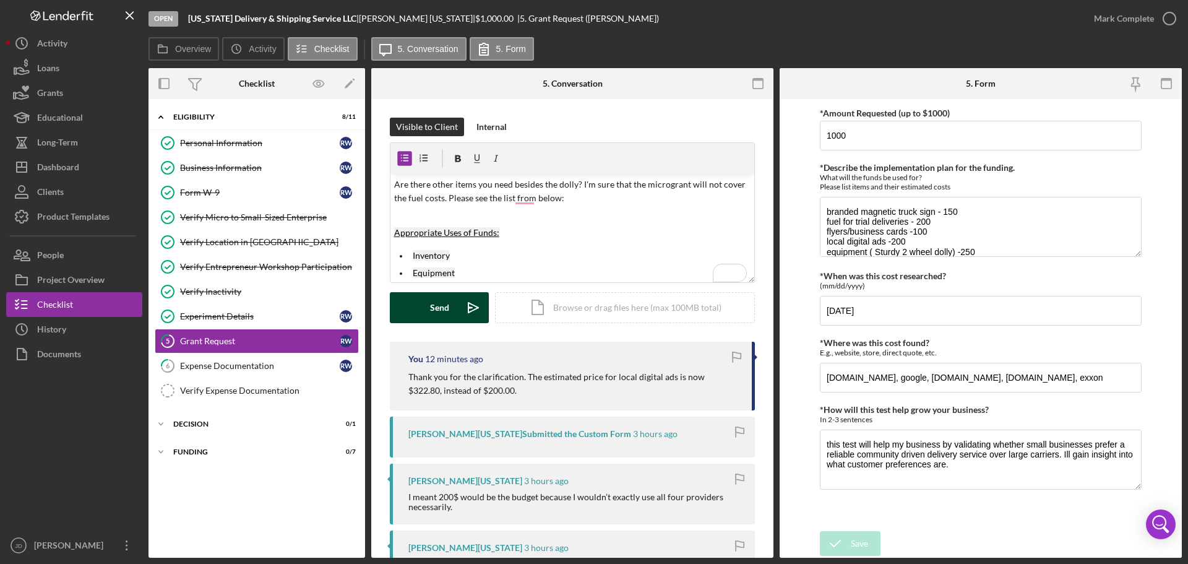
click at [427, 303] on button "Send Icon/icon-invite-send" at bounding box center [439, 307] width 99 height 31
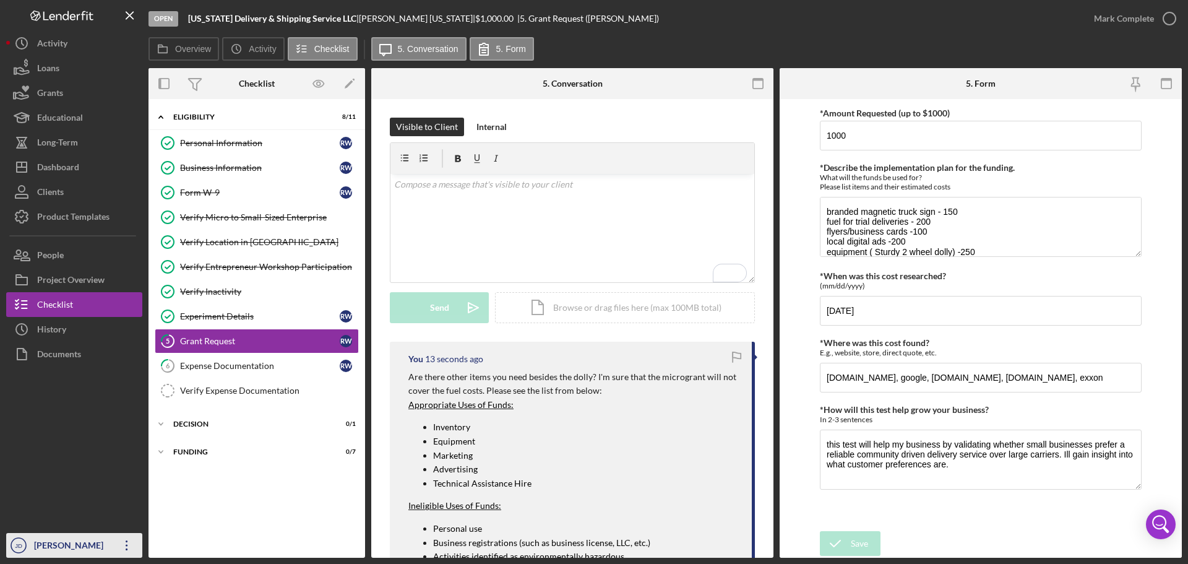
click at [135, 429] on icon "Icon/Overflow" at bounding box center [126, 545] width 31 height 31
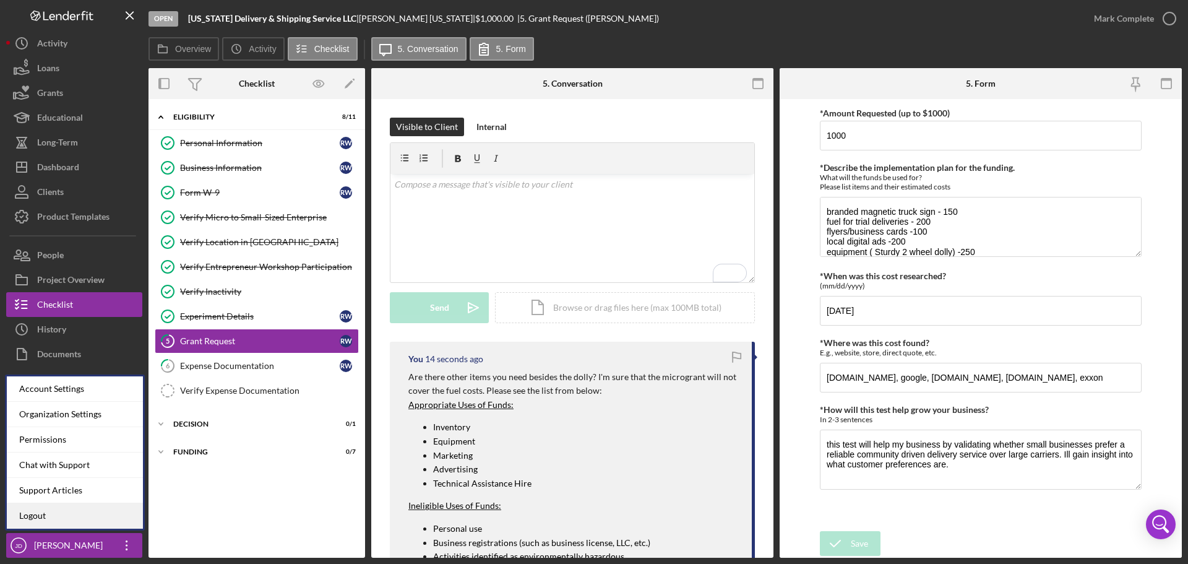
click at [76, 429] on link "Logout" at bounding box center [75, 515] width 136 height 25
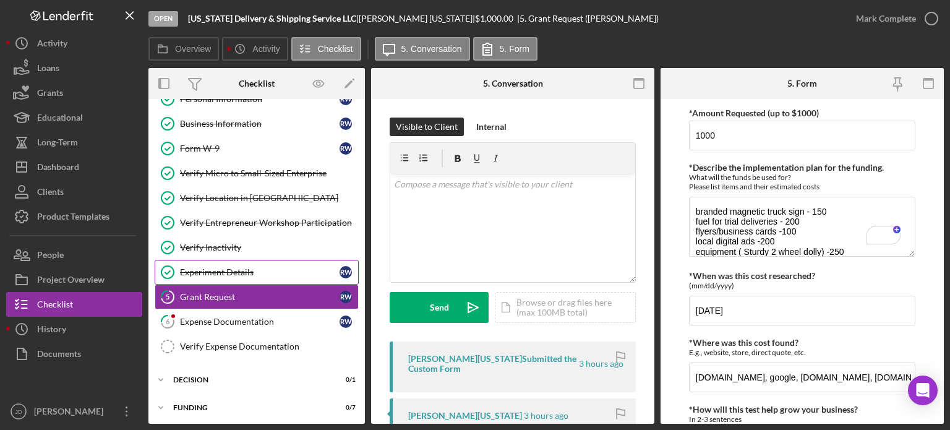
click at [270, 270] on div "Experiment Details" at bounding box center [260, 272] width 160 height 10
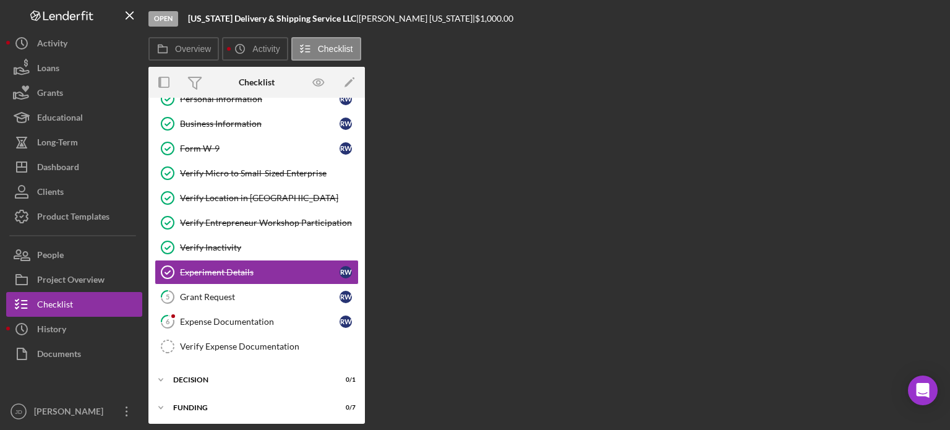
scroll to position [44, 0]
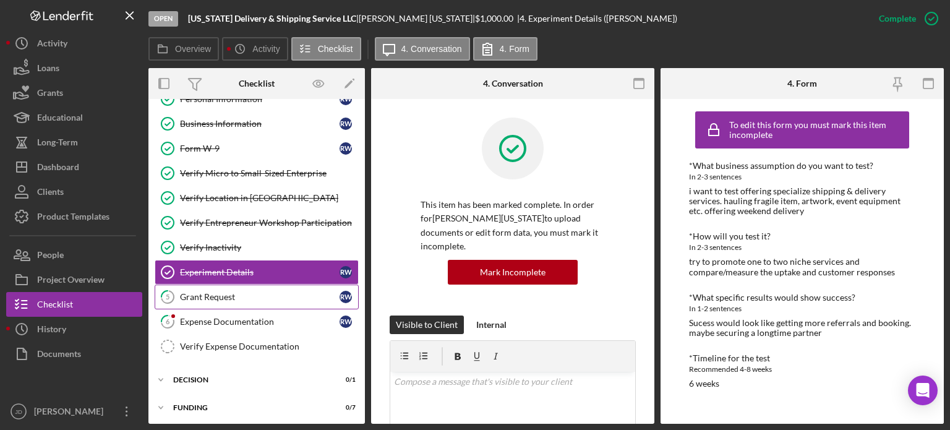
click at [205, 294] on div "Grant Request" at bounding box center [260, 297] width 160 height 10
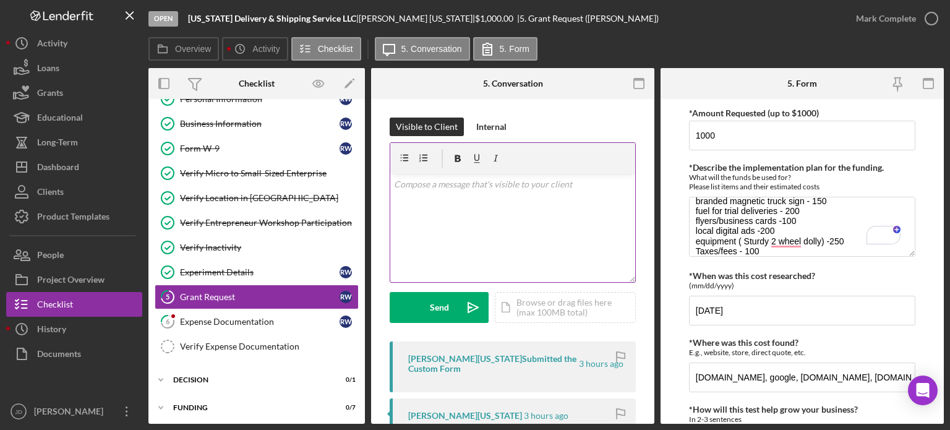
click at [591, 197] on div "v Color teal Color pink Remove color Add row above Add row below Add column bef…" at bounding box center [512, 228] width 245 height 108
click at [543, 183] on p "Thank you for the clarification." at bounding box center [513, 185] width 238 height 14
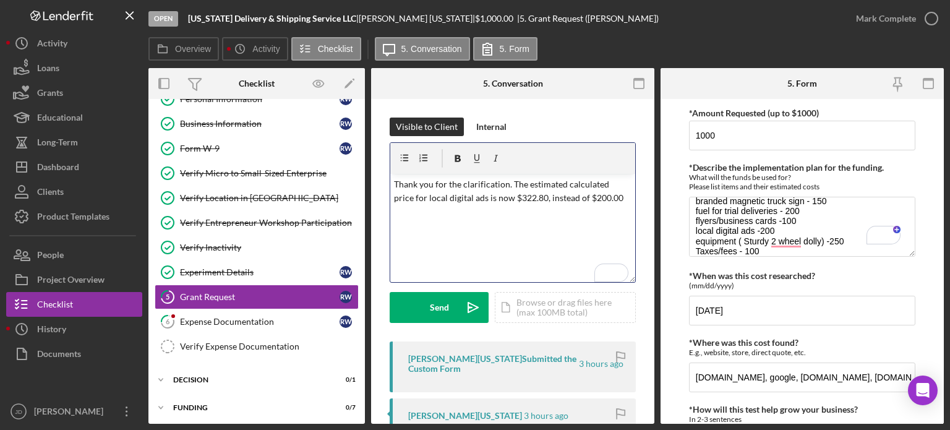
click at [567, 185] on p "Thank you for the clarification. The estimated calculated price for local digit…" at bounding box center [513, 192] width 238 height 28
click at [588, 196] on p "Thank you for the clarification. The estimated price for local digital ads is n…" at bounding box center [513, 192] width 238 height 28
click at [438, 304] on div "Send" at bounding box center [439, 307] width 19 height 31
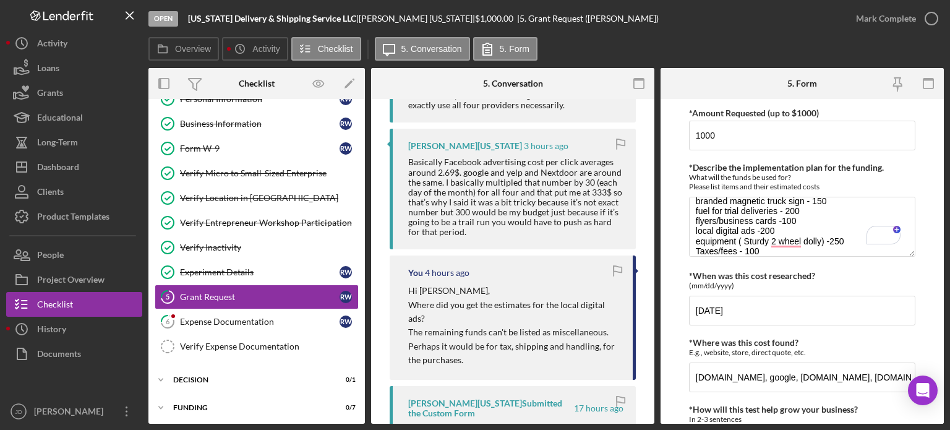
scroll to position [433, 0]
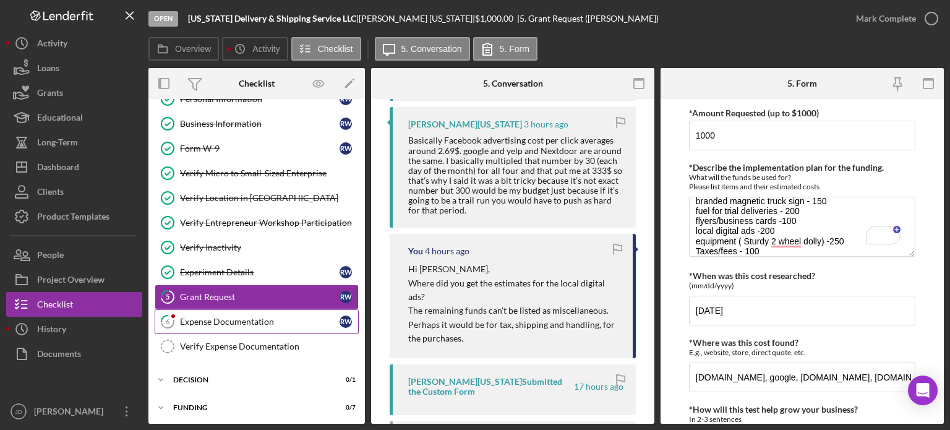
click at [220, 317] on div "Expense Documentation" at bounding box center [260, 322] width 160 height 10
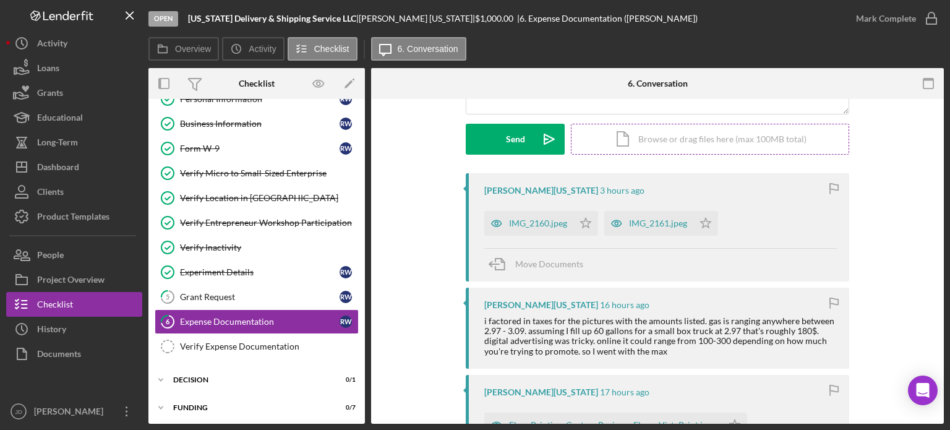
scroll to position [186, 0]
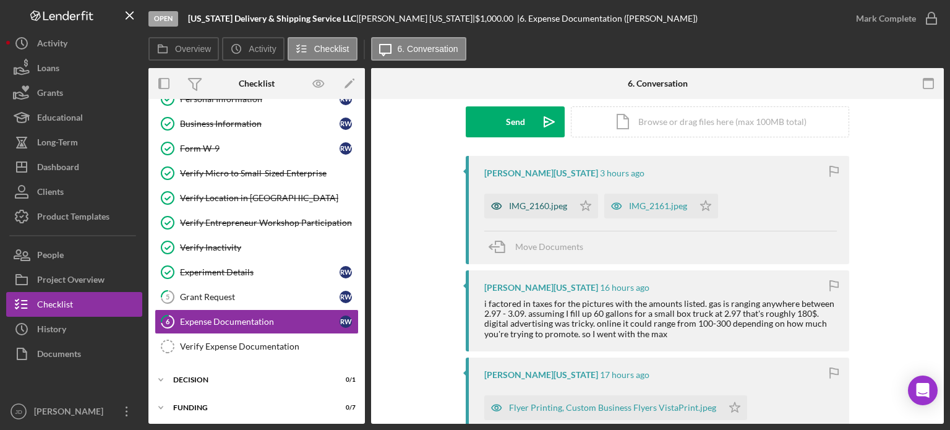
click at [530, 208] on div "IMG_2160.jpeg" at bounding box center [538, 206] width 58 height 10
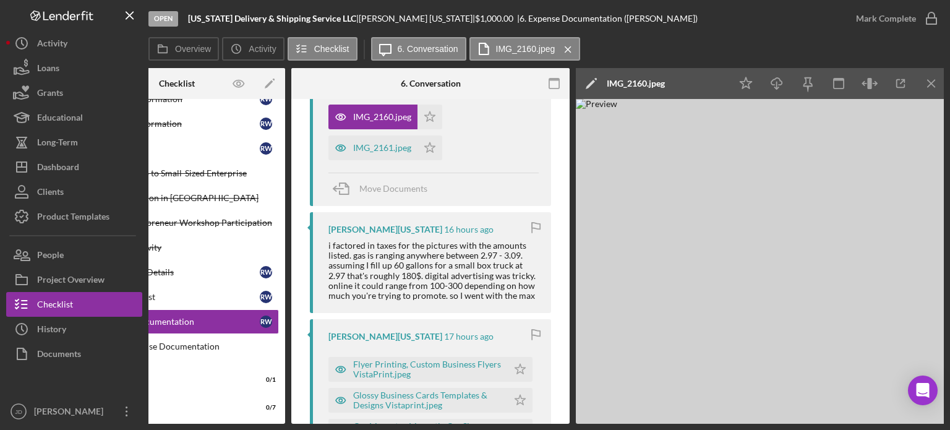
scroll to position [0, 82]
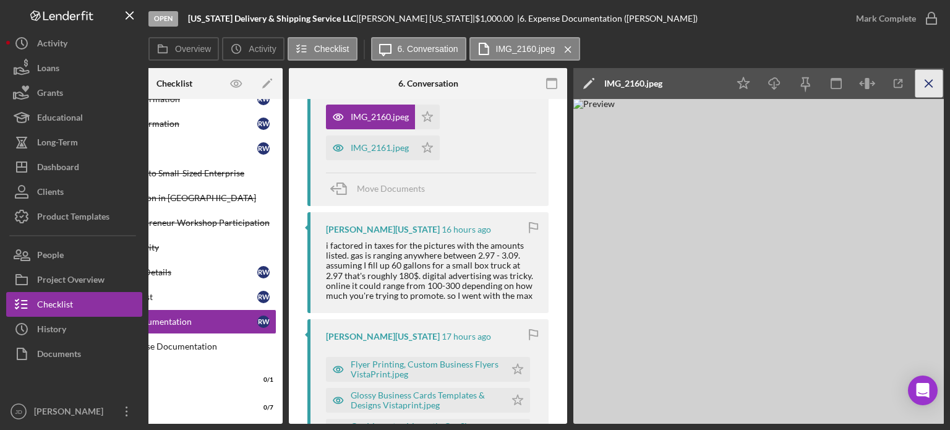
click at [927, 83] on line "button" at bounding box center [929, 83] width 7 height 7
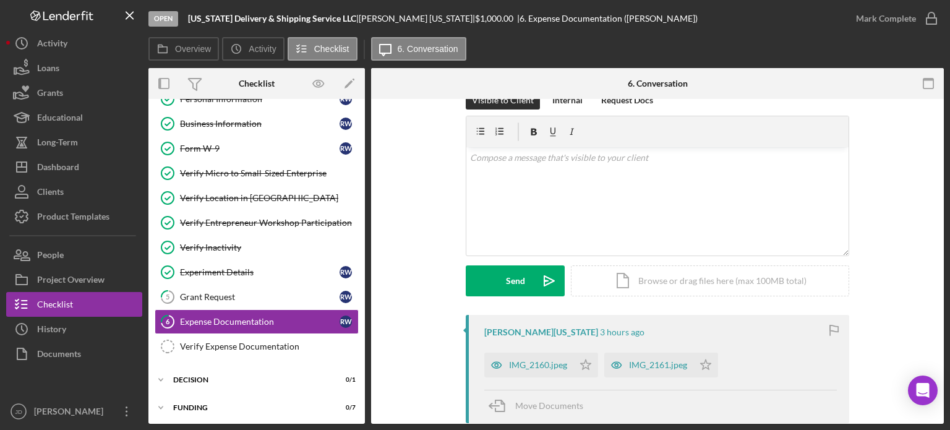
scroll to position [0, 0]
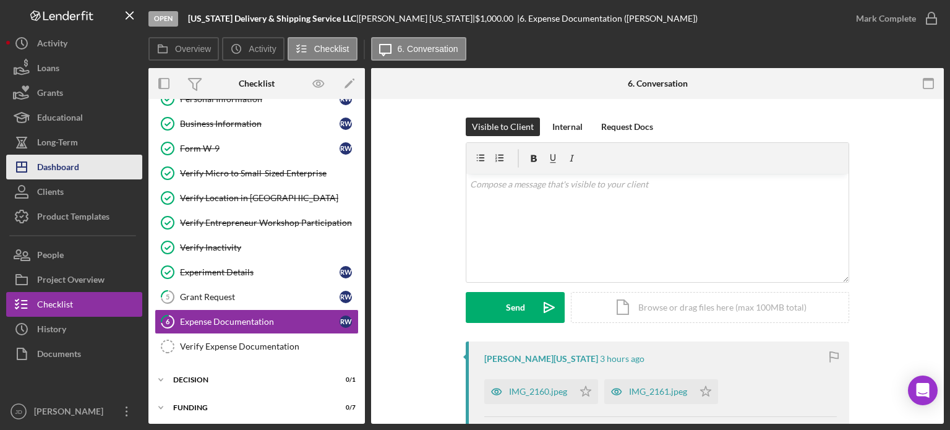
click at [61, 169] on div "Dashboard" at bounding box center [58, 169] width 42 height 28
